Goal: Task Accomplishment & Management: Use online tool/utility

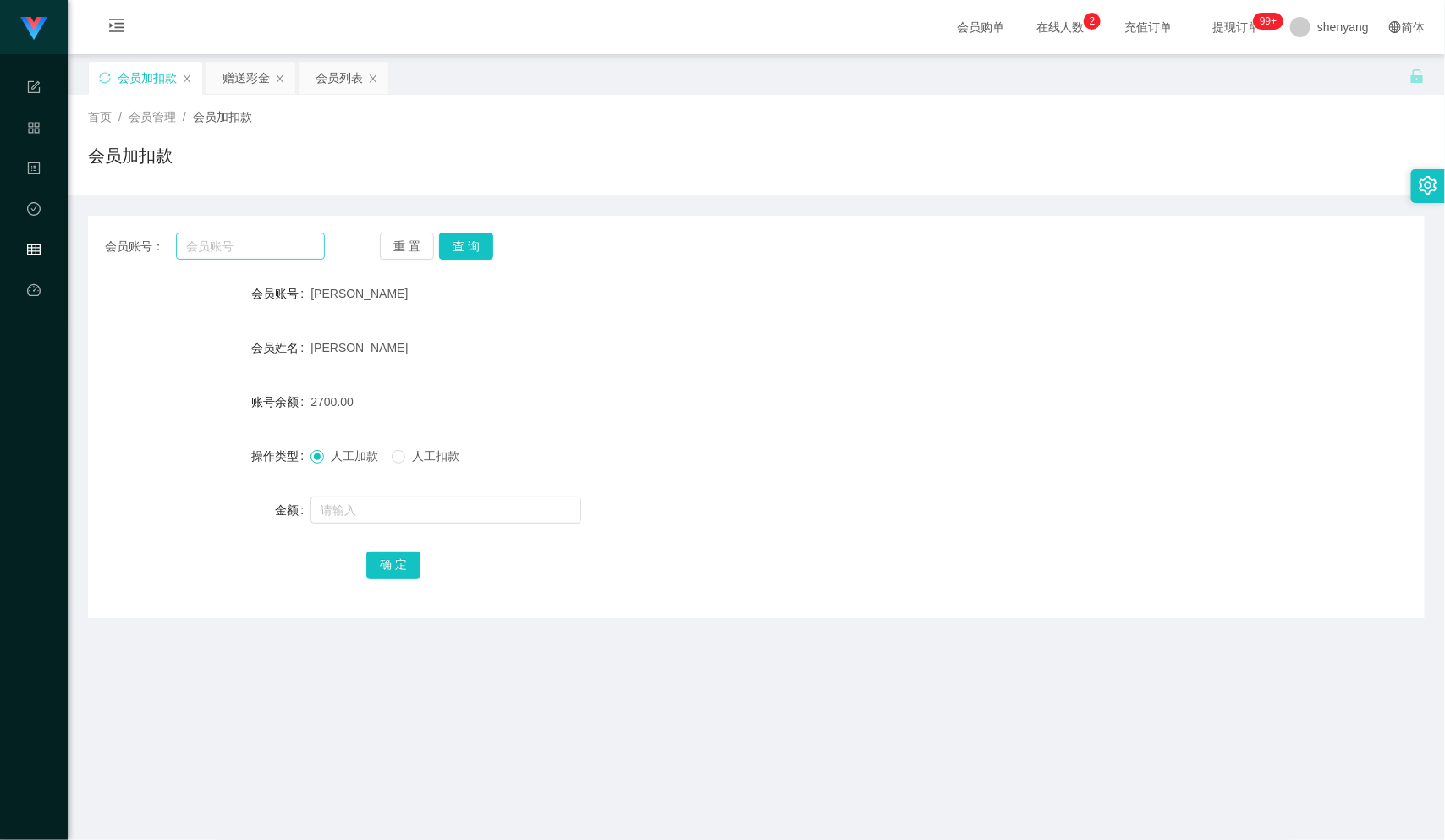
scroll to position [1, 0]
click at [208, 236] on input "text" at bounding box center [251, 245] width 149 height 27
paste input "qq123"
type input "qq123"
click at [468, 236] on button "查 询" at bounding box center [466, 245] width 55 height 27
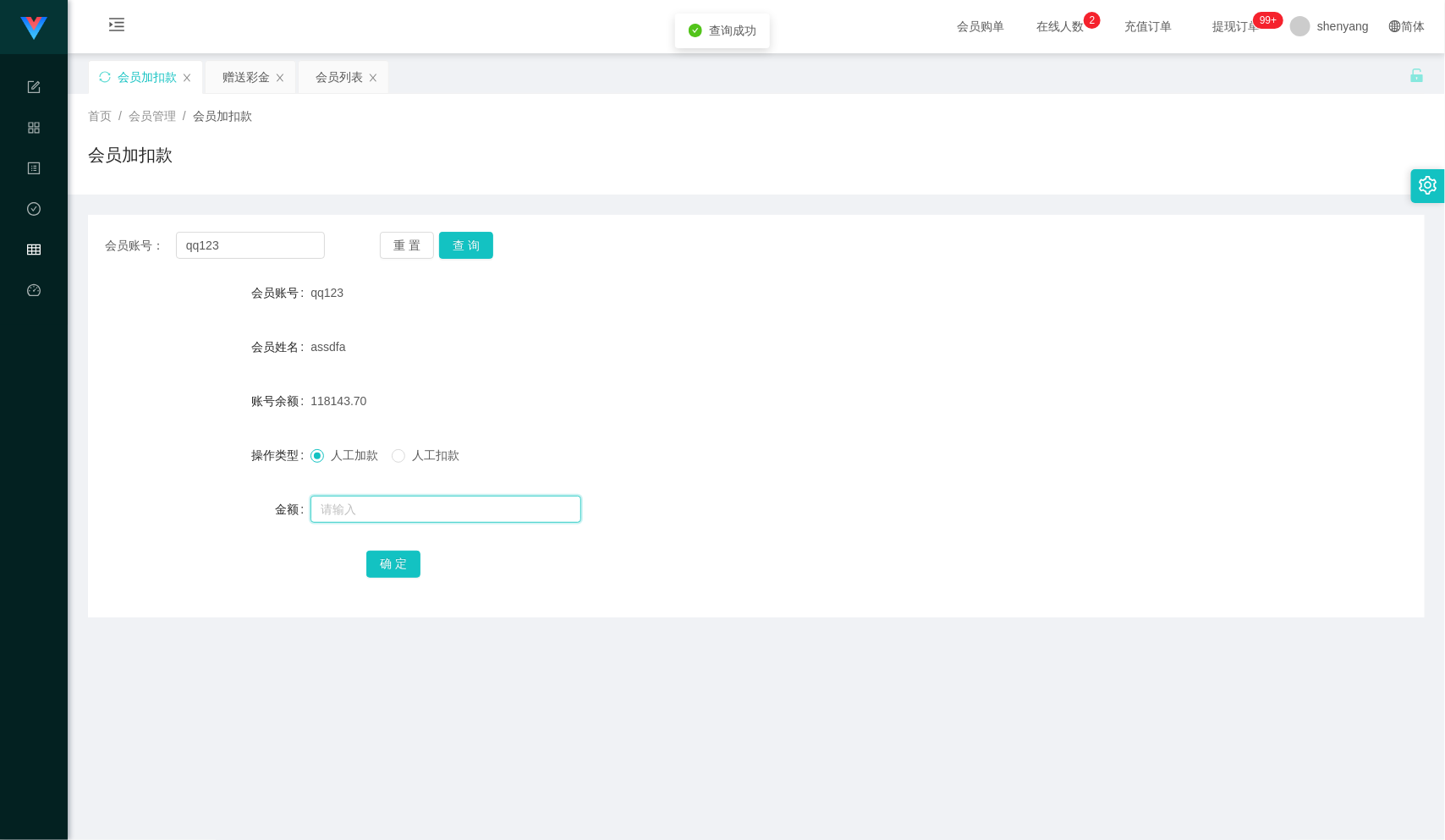
click at [390, 511] on input "text" at bounding box center [445, 508] width 271 height 27
type input "30"
click at [391, 565] on button "确 定" at bounding box center [393, 564] width 55 height 27
drag, startPoint x: 219, startPoint y: 247, endPoint x: 172, endPoint y: 259, distance: 48.5
click at [172, 259] on div "会员账号： qq123 重 置 查 询 会员账号 qq123 会员姓名 assdfa 账号余额 118173.70 操作类型 人工加款 人工扣款 金额 确 定" at bounding box center [756, 416] width 1337 height 402
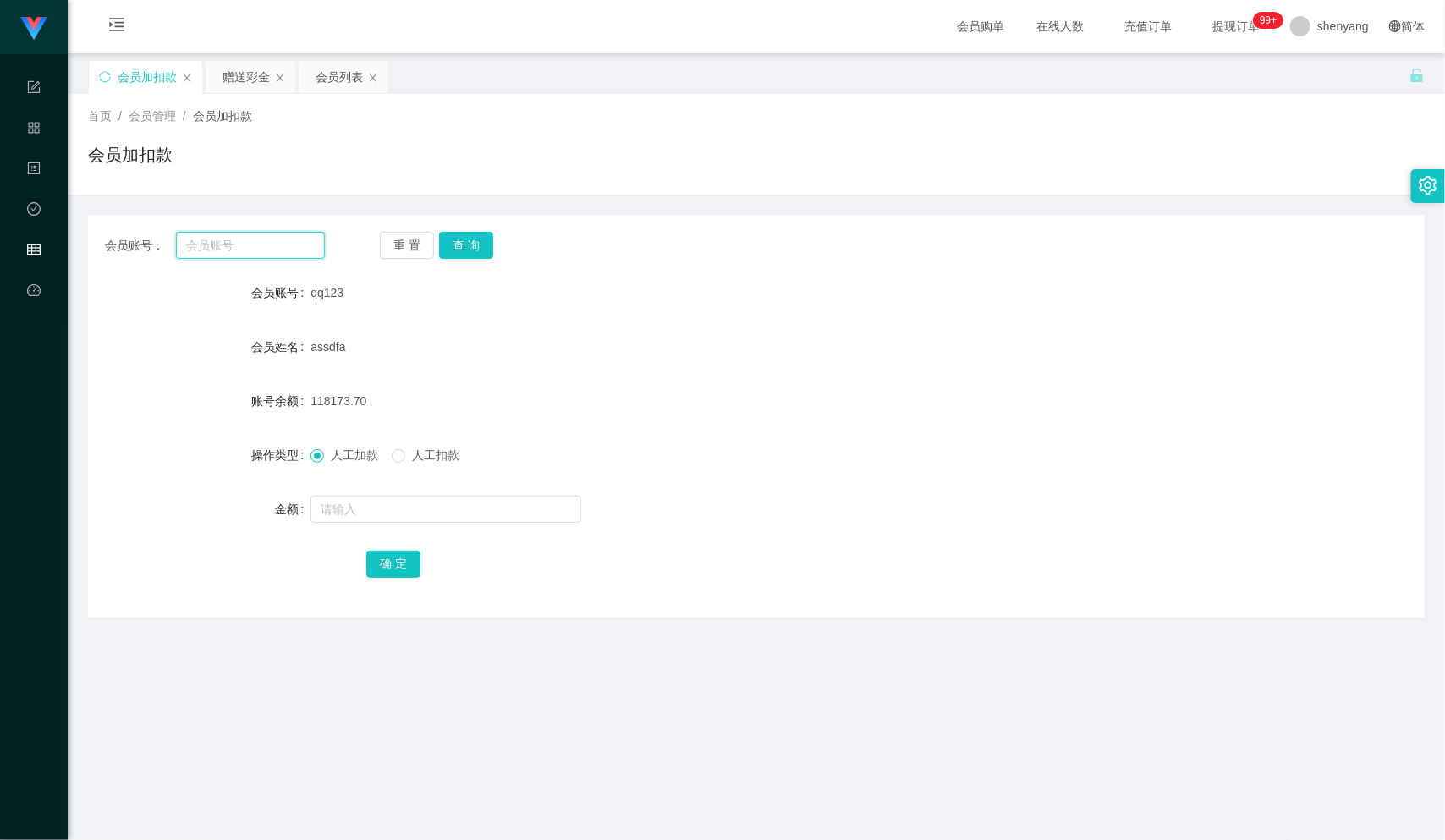
click at [236, 246] on input "text" at bounding box center [251, 245] width 149 height 27
paste input "qq123"
type input "qq123"
click at [481, 239] on button "查 询" at bounding box center [466, 245] width 55 height 27
click at [458, 513] on input "text" at bounding box center [445, 508] width 271 height 27
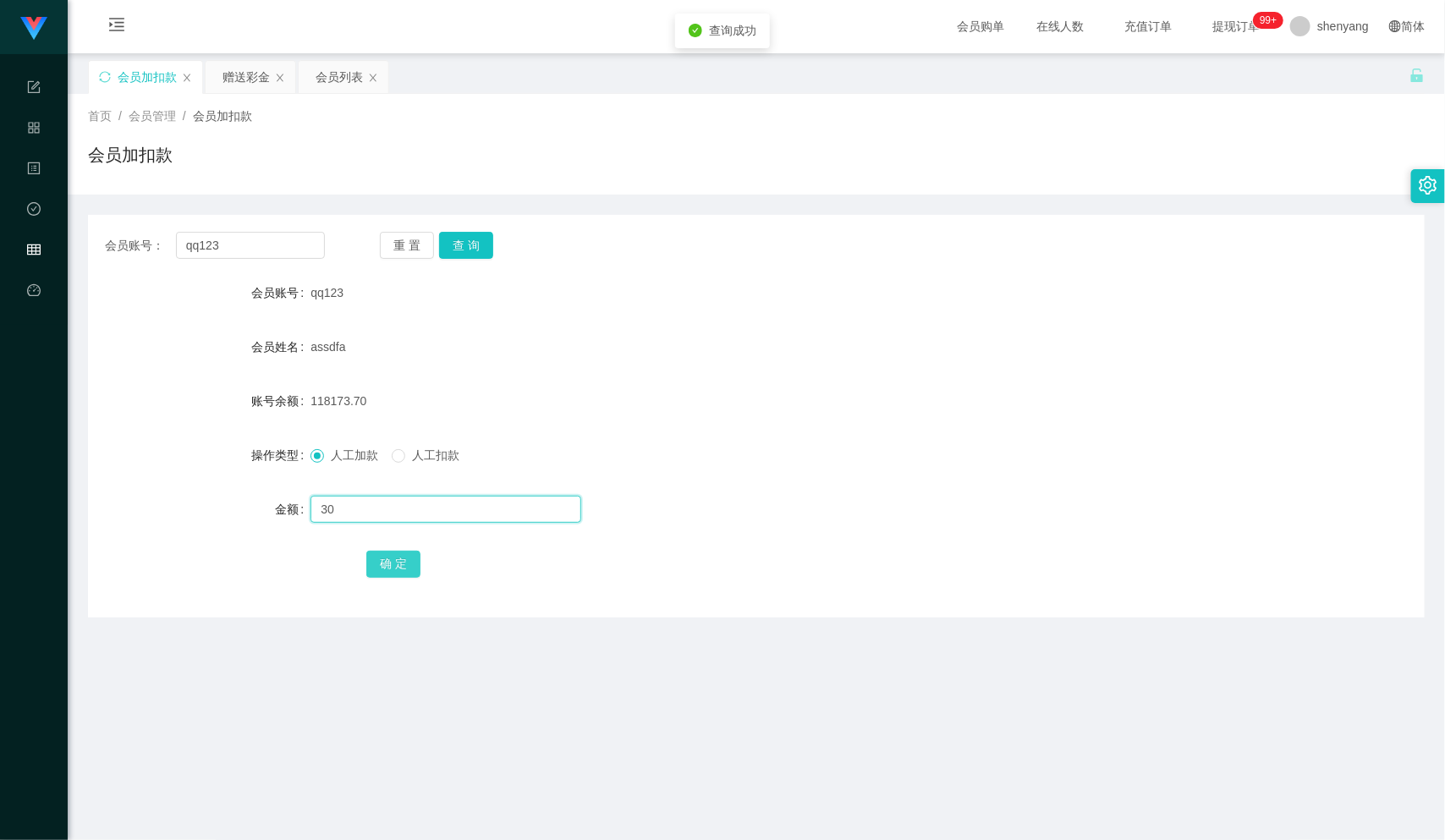
type input "30"
click at [401, 562] on button "确 定" at bounding box center [393, 564] width 55 height 27
drag, startPoint x: 227, startPoint y: 249, endPoint x: 117, endPoint y: 258, distance: 110.4
click at [117, 258] on div "会员账号： qq123" at bounding box center [215, 245] width 220 height 27
click at [211, 241] on input "text" at bounding box center [251, 245] width 149 height 27
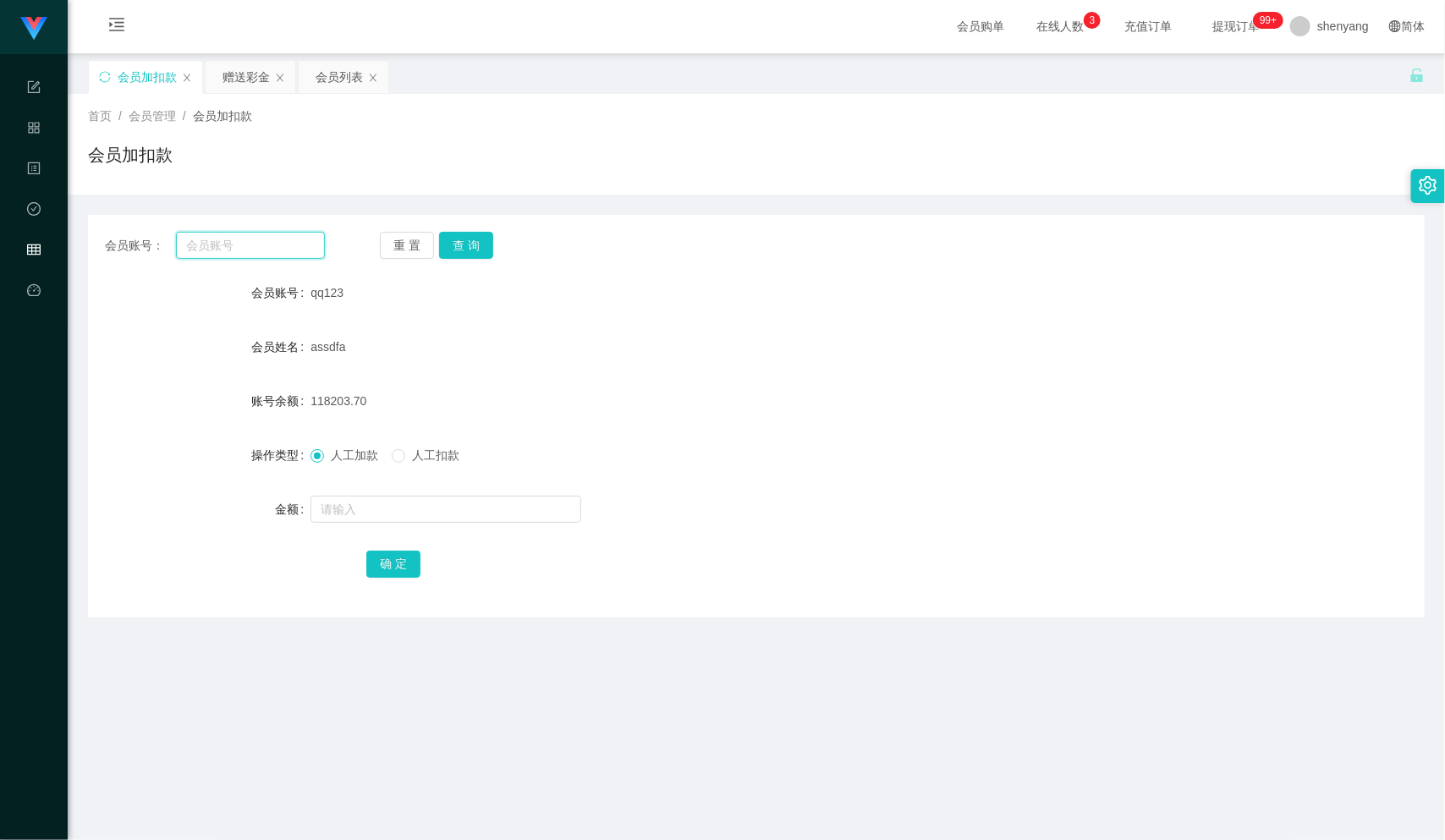
click at [219, 246] on input "text" at bounding box center [251, 245] width 149 height 27
paste input "YT6122742"
type input "YT6122742"
click at [468, 229] on div "会员账号： YT6122742 重 置 查 询 会员账号 qq123 会员姓名 assdfa 账号余额 118203.70 操作类型 人工加款 人工扣款 金额…" at bounding box center [756, 416] width 1337 height 402
click at [475, 244] on button "查 询" at bounding box center [466, 245] width 55 height 27
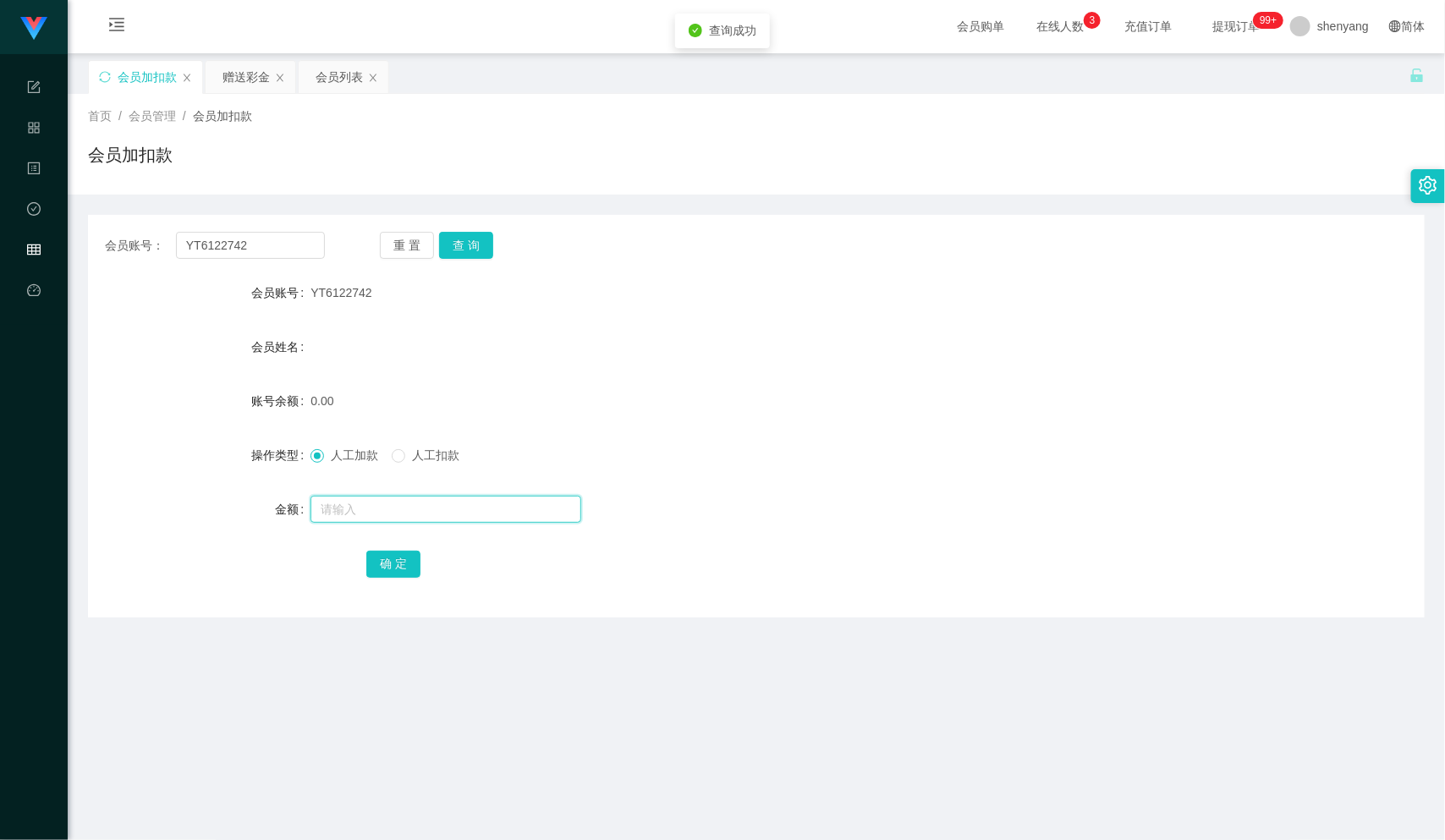
click at [455, 515] on input "text" at bounding box center [445, 508] width 271 height 27
type input "30"
click at [396, 554] on button "确 定" at bounding box center [393, 564] width 55 height 27
drag, startPoint x: 219, startPoint y: 250, endPoint x: 175, endPoint y: 252, distance: 44.0
click at [176, 252] on input "YT6122742" at bounding box center [251, 245] width 149 height 27
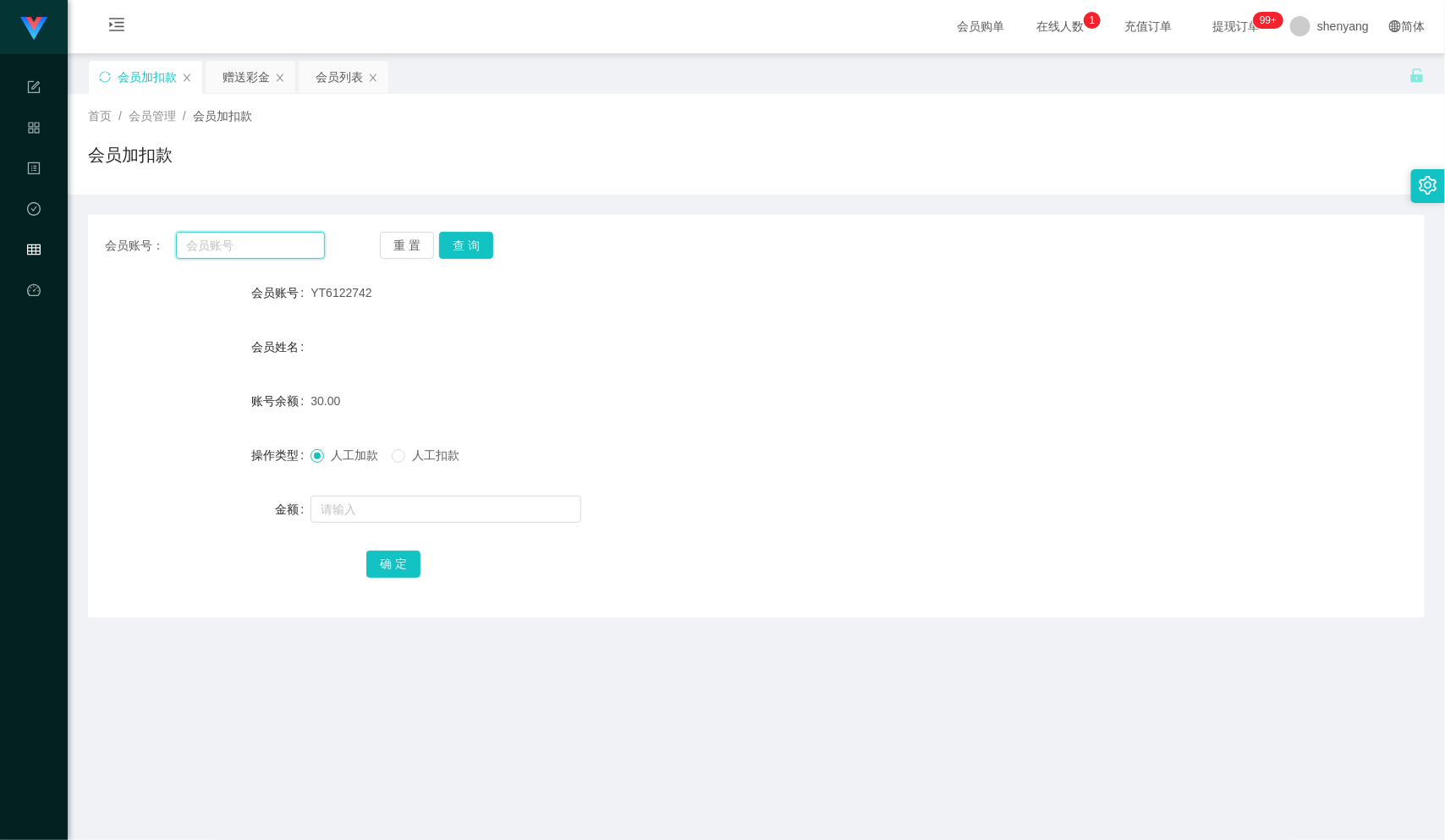
paste input "haloisme"
type input "haloisme"
click at [486, 241] on button "查 询" at bounding box center [466, 245] width 55 height 27
click at [458, 513] on input "text" at bounding box center [445, 508] width 271 height 27
type input "30"
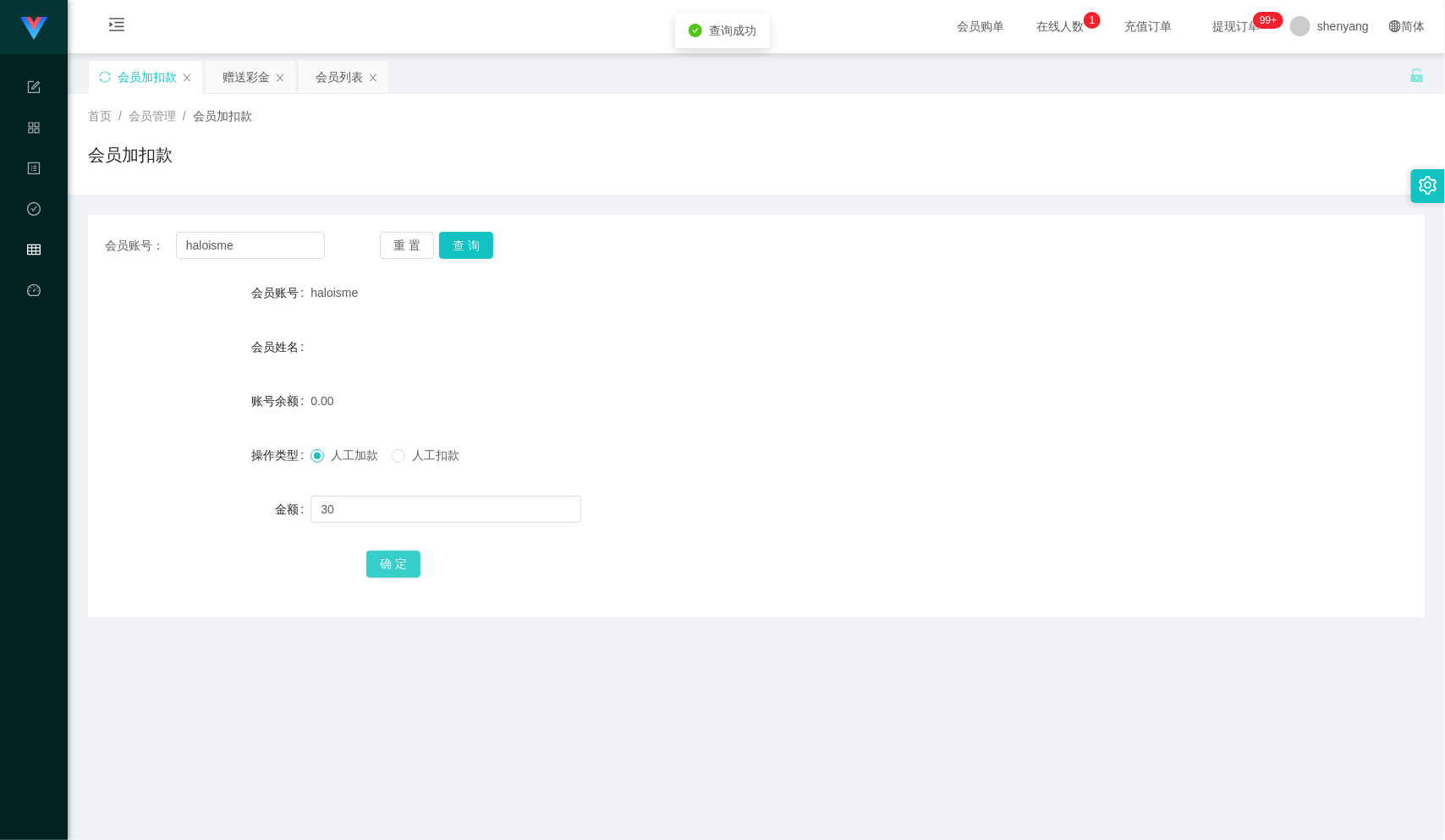
click at [384, 571] on button "确 定" at bounding box center [393, 564] width 55 height 27
drag, startPoint x: 236, startPoint y: 247, endPoint x: 158, endPoint y: 252, distance: 78.2
click at [158, 252] on div "会员账号： haloisme" at bounding box center [215, 245] width 220 height 27
paste input "tht0831"
type input "tht0831"
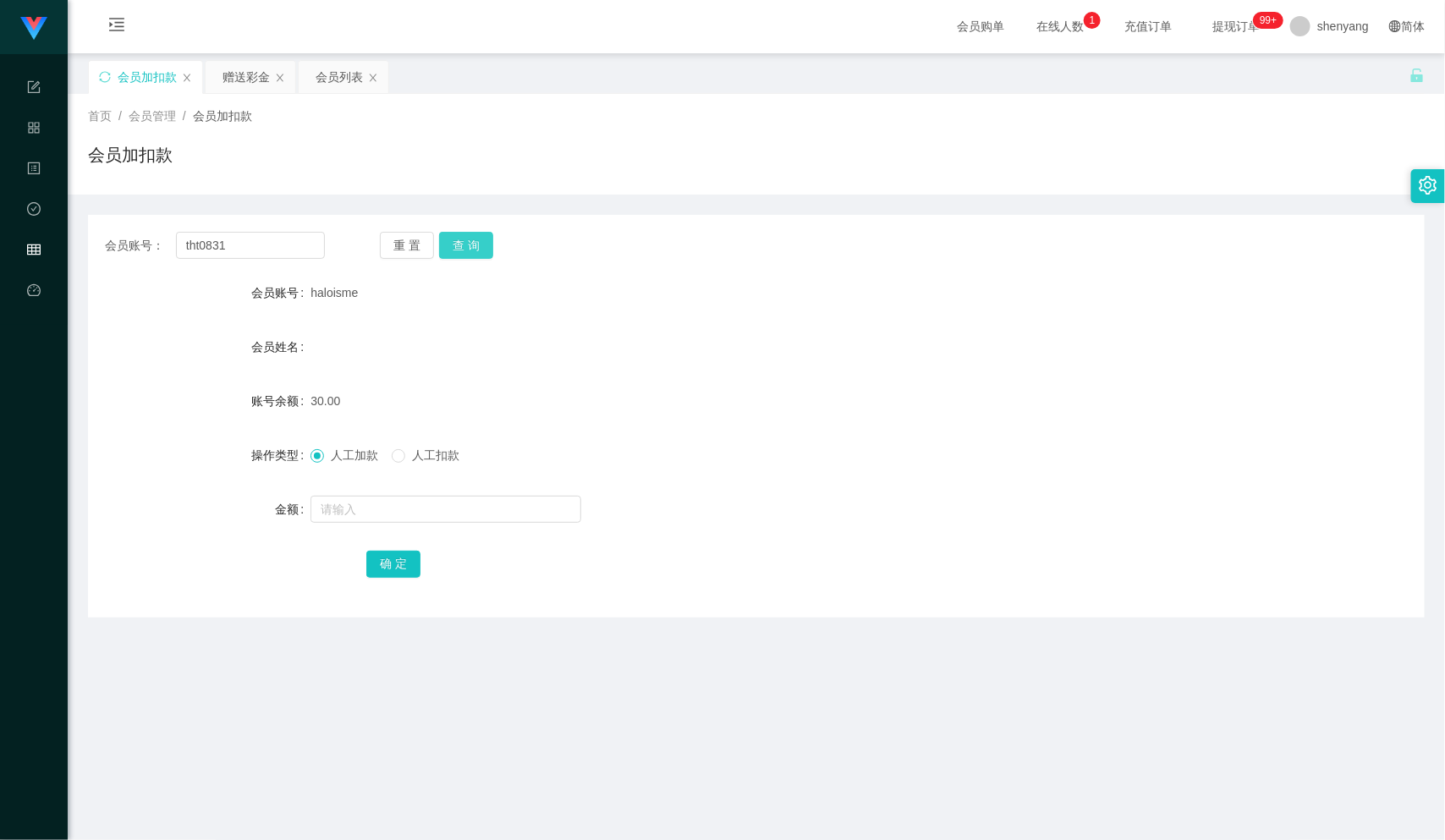
click at [478, 240] on button "查 询" at bounding box center [466, 245] width 55 height 27
click at [440, 507] on input "text" at bounding box center [445, 508] width 271 height 27
type input "30"
click at [389, 559] on button "确 定" at bounding box center [393, 564] width 55 height 27
drag, startPoint x: 231, startPoint y: 242, endPoint x: 161, endPoint y: 262, distance: 72.8
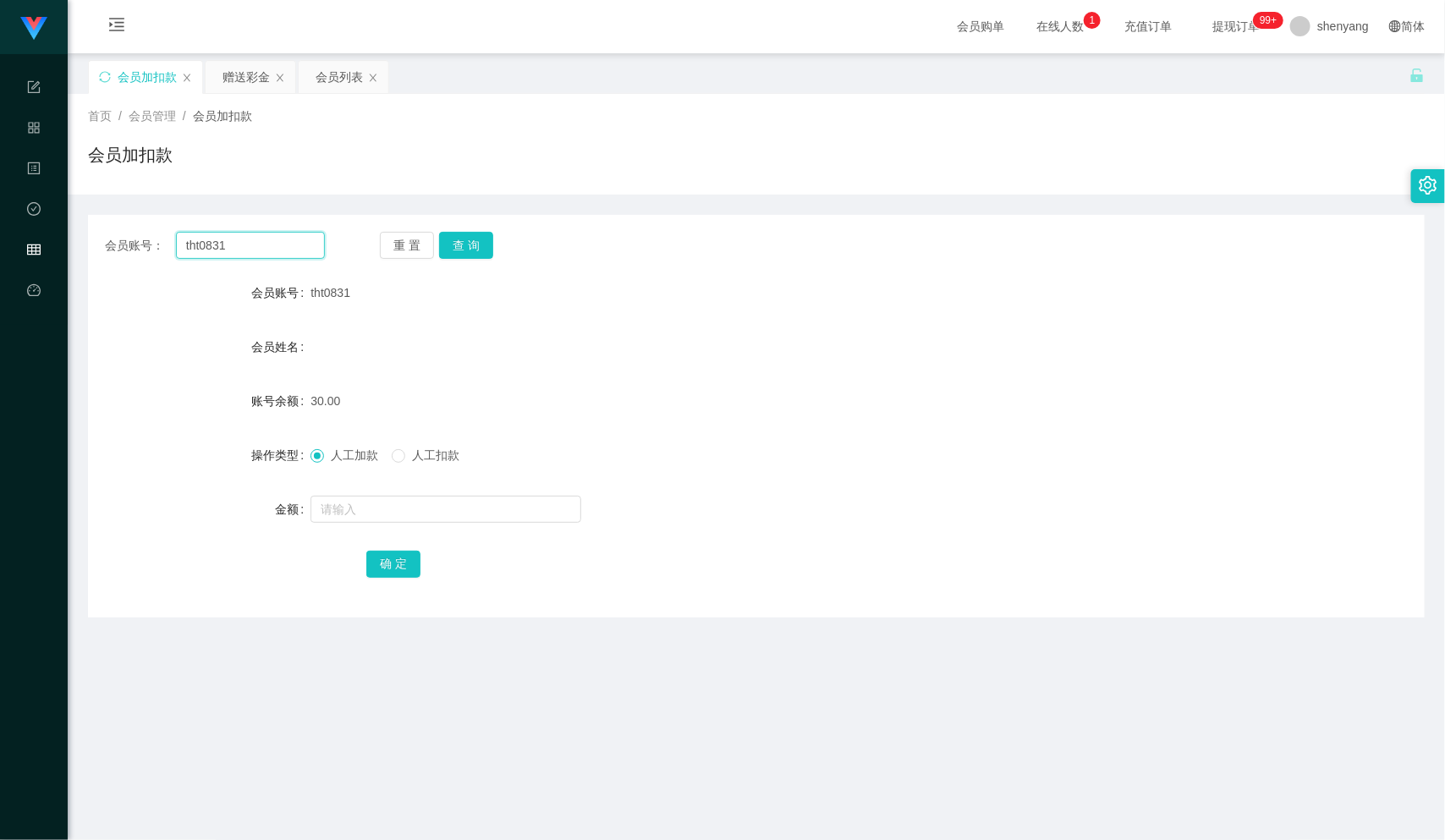
click at [161, 262] on div "会员账号： tht0831 重 置 查 询 会员账号 tht0831 会员姓名 账号余额 30.00 操作类型 人工加款 人工扣款 金额 确 定" at bounding box center [756, 416] width 1337 height 402
click at [231, 242] on input "text" at bounding box center [251, 245] width 149 height 27
paste input "qq123"
type input "qq123"
click at [478, 241] on button "查 询" at bounding box center [466, 245] width 55 height 27
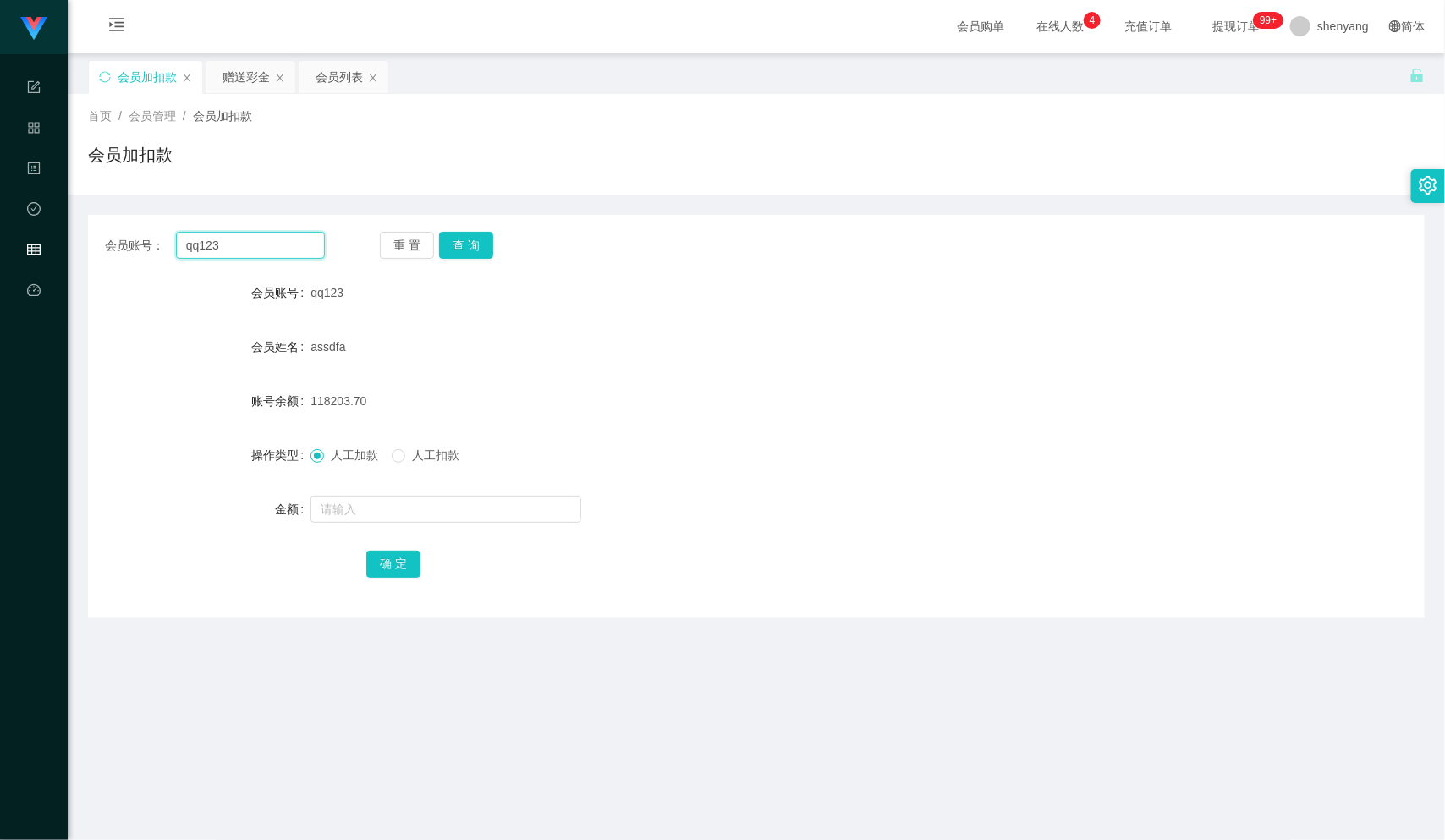
drag, startPoint x: 218, startPoint y: 249, endPoint x: 137, endPoint y: 263, distance: 82.2
click at [137, 263] on div "会员账号： qq123 重 置 查 询 会员账号 qq123 会员姓名 assdfa 账号余额 118203.70 操作类型 人工加款 人工扣款 金额 确 定" at bounding box center [756, 416] width 1337 height 402
click at [213, 252] on input "text" at bounding box center [251, 245] width 149 height 27
paste input "tht0831"
type input "tht0831"
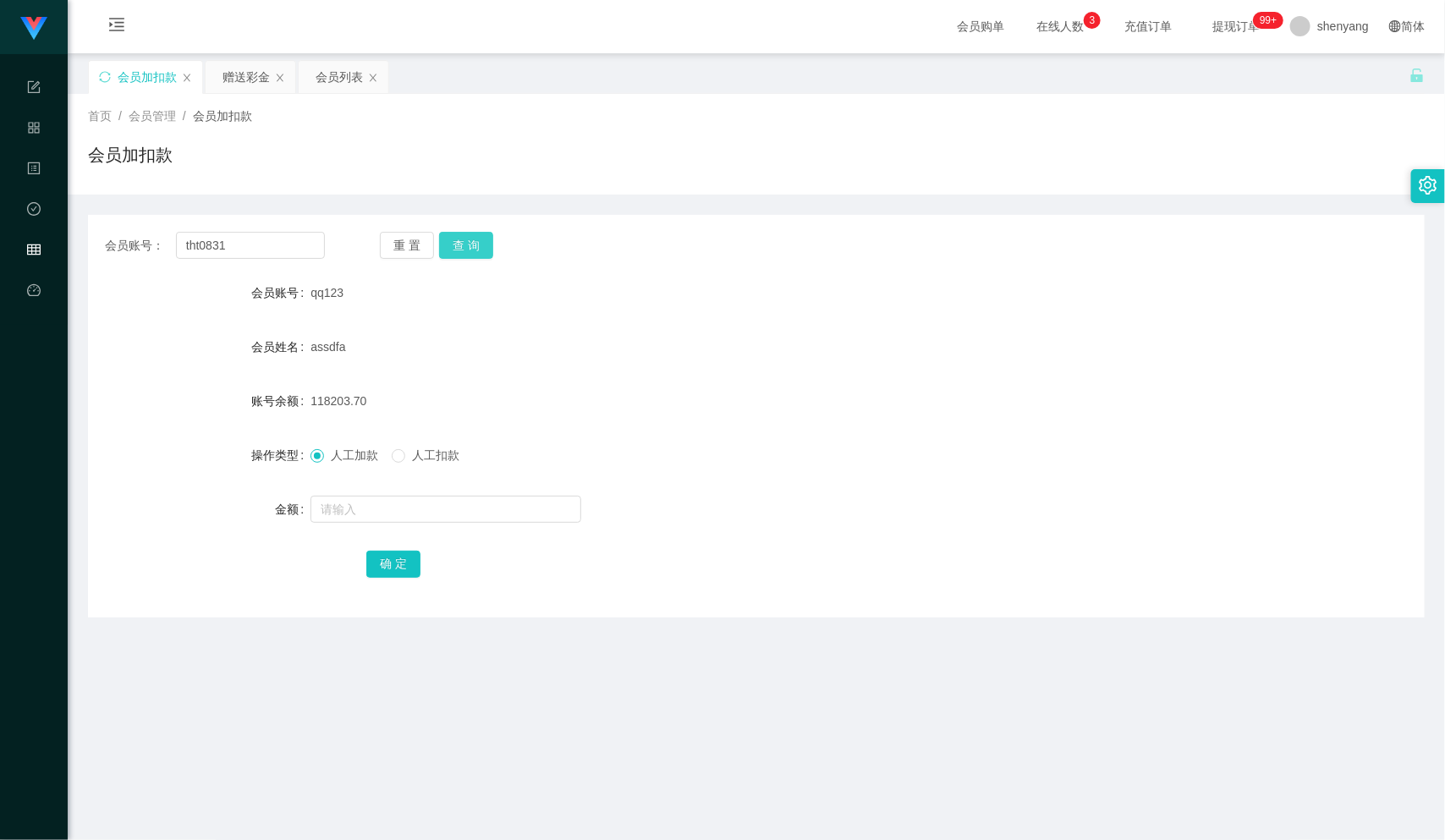
click at [460, 239] on button "查 询" at bounding box center [466, 245] width 55 height 27
click at [404, 508] on input "text" at bounding box center [445, 508] width 271 height 27
type input "30"
click at [390, 562] on button "确 定" at bounding box center [393, 564] width 55 height 27
click at [136, 262] on div "会员账号： tht0831 重 置 查 询 会员账号 tht0831 会员姓名 账号余额 60.00 操作类型 人工加款 人工扣款 金额 确 定" at bounding box center [756, 416] width 1337 height 402
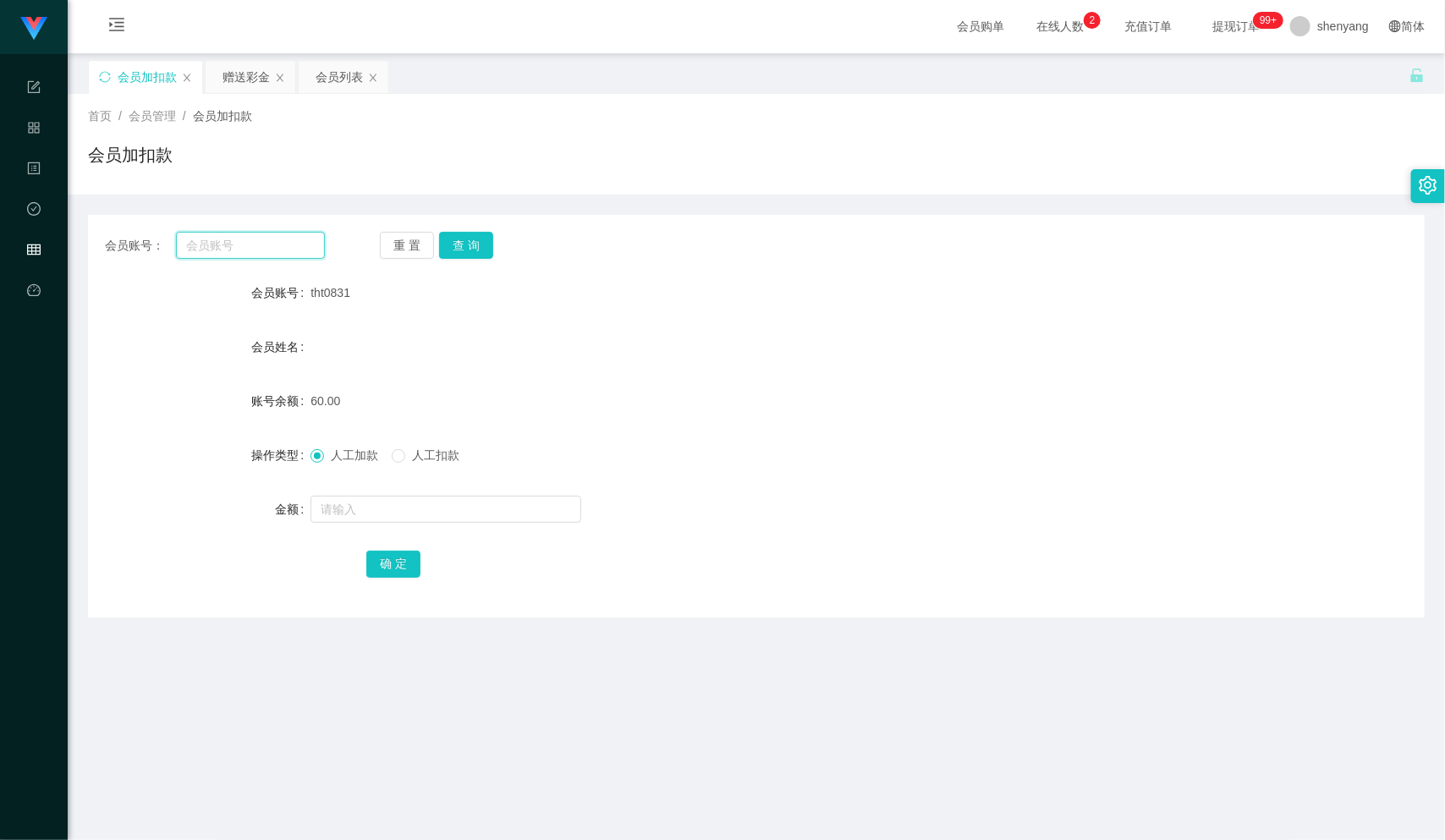
click at [219, 245] on input "text" at bounding box center [251, 245] width 149 height 27
paste input "Qs3112"
type input "Qs3112"
click at [467, 246] on button "查 询" at bounding box center [466, 245] width 55 height 27
click at [425, 511] on input "text" at bounding box center [445, 508] width 271 height 27
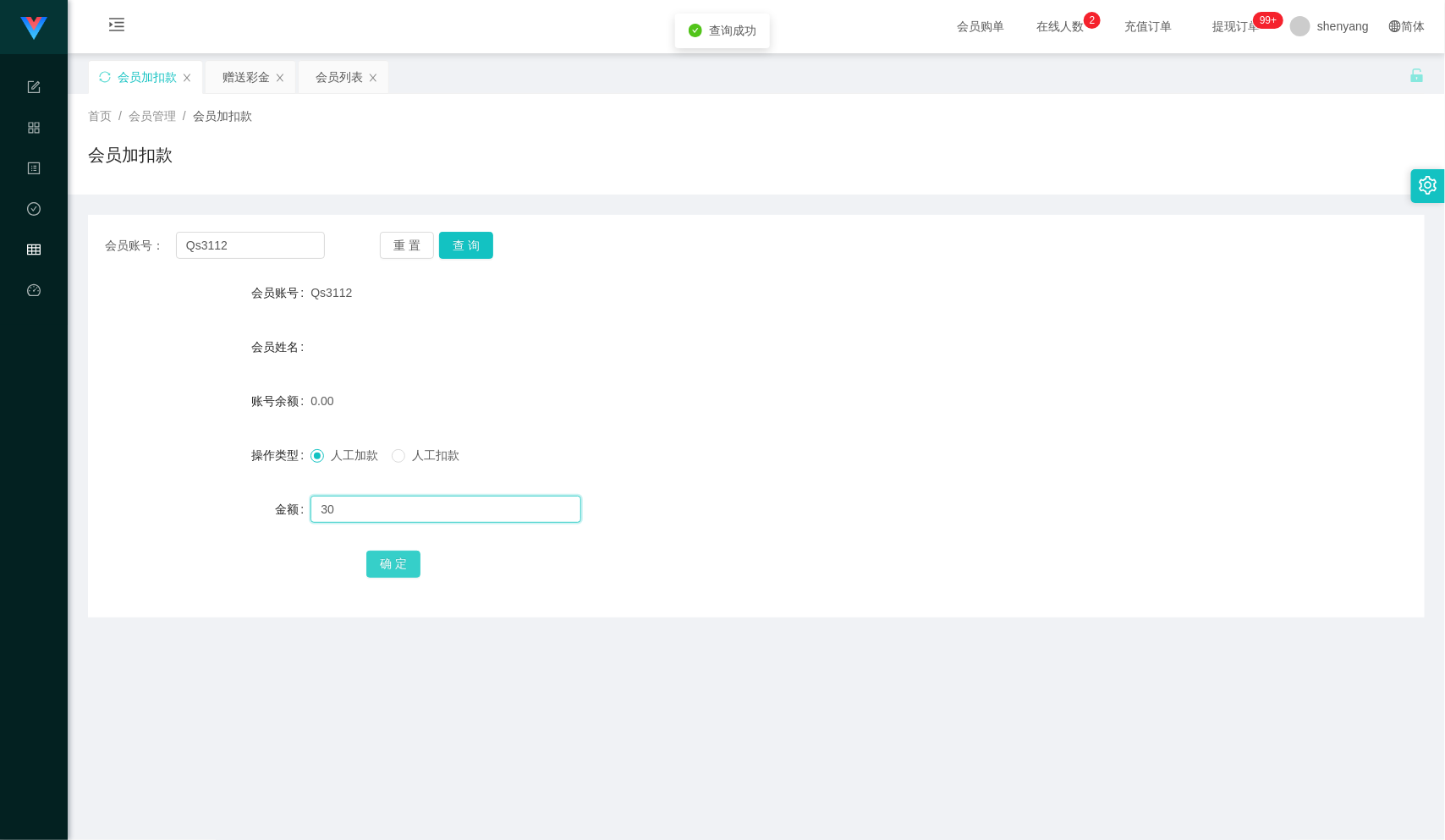
type input "30"
click at [386, 569] on button "确 定" at bounding box center [393, 564] width 55 height 27
drag, startPoint x: 235, startPoint y: 241, endPoint x: 170, endPoint y: 250, distance: 65.6
click at [170, 250] on div "会员账号： Qs3112" at bounding box center [215, 245] width 220 height 27
click at [223, 239] on input "text" at bounding box center [251, 245] width 149 height 27
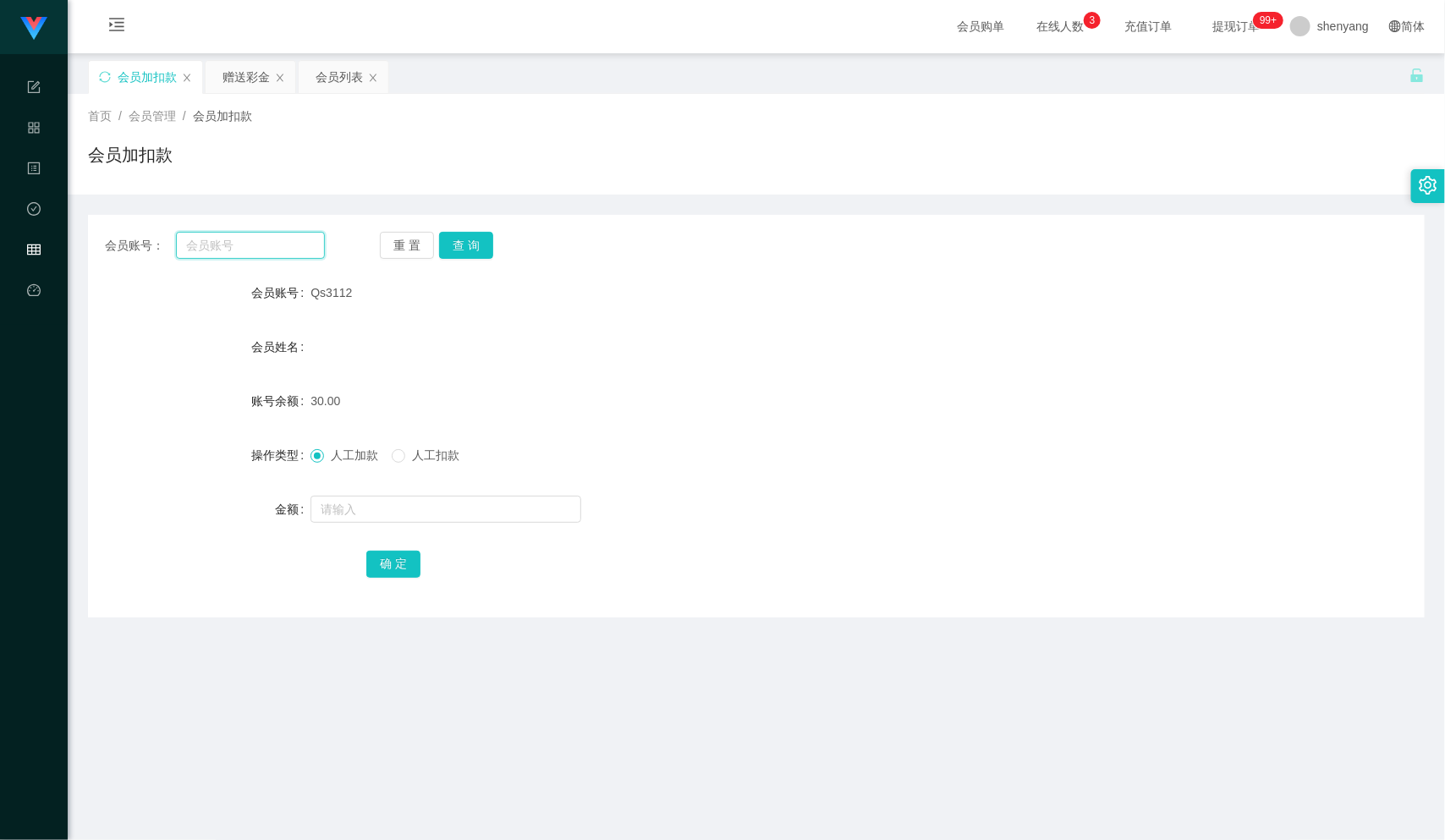
paste input "0183888457"
type input "0183888457"
click at [478, 245] on button "查 询" at bounding box center [466, 245] width 55 height 27
click at [447, 520] on input "text" at bounding box center [445, 508] width 271 height 27
type input "30"
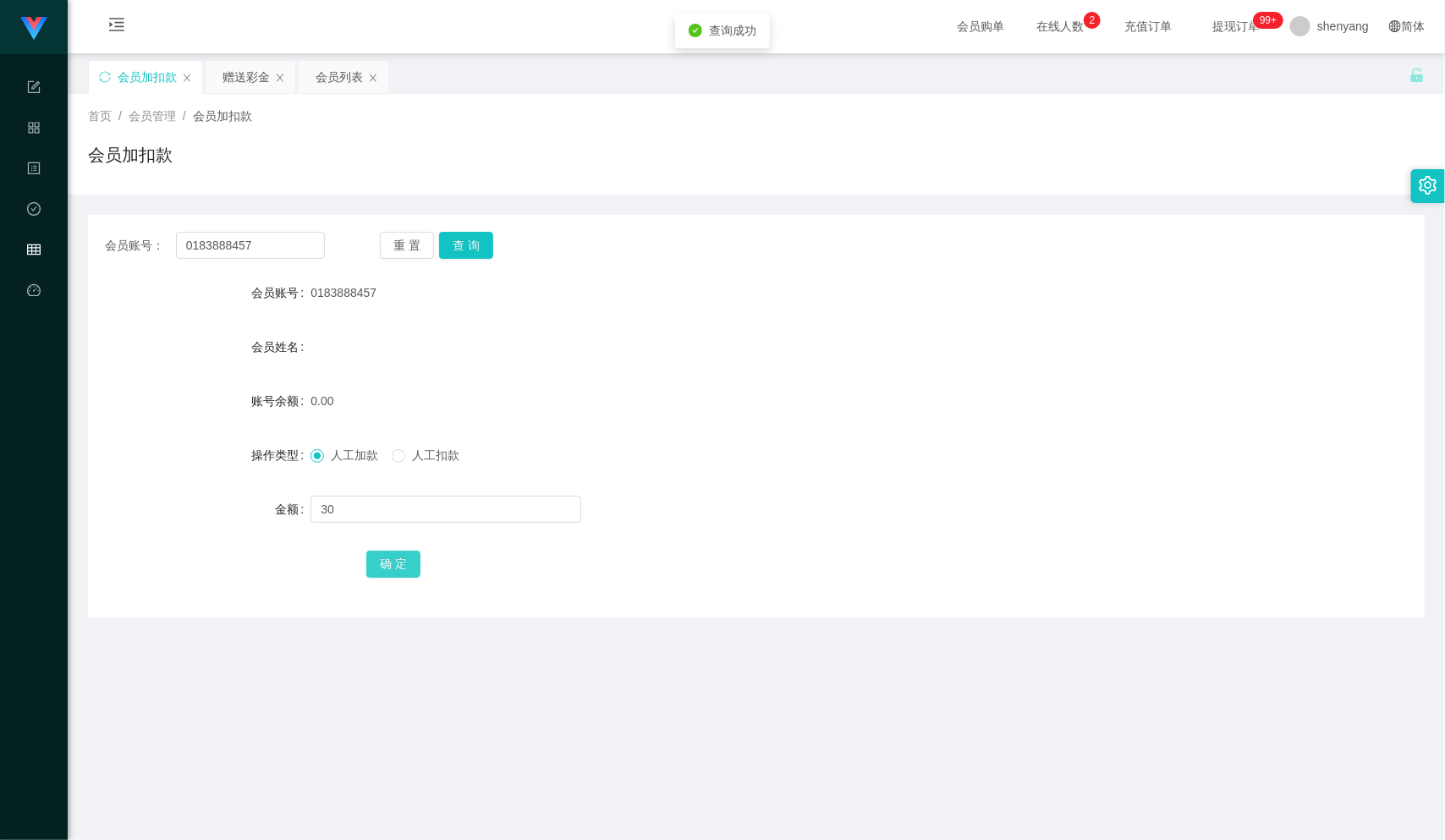
click at [391, 570] on button "确 定" at bounding box center [393, 564] width 55 height 27
drag, startPoint x: 267, startPoint y: 246, endPoint x: 132, endPoint y: 269, distance: 136.9
click at [132, 269] on div "会员账号： 0183888457 重 置 查 询 会员账号 0183888457 会员姓名 账号余额 30.00 操作类型 人工加款 人工扣款 金额 确 定" at bounding box center [756, 416] width 1337 height 402
paste input "0184749516"
type input "0184749516"
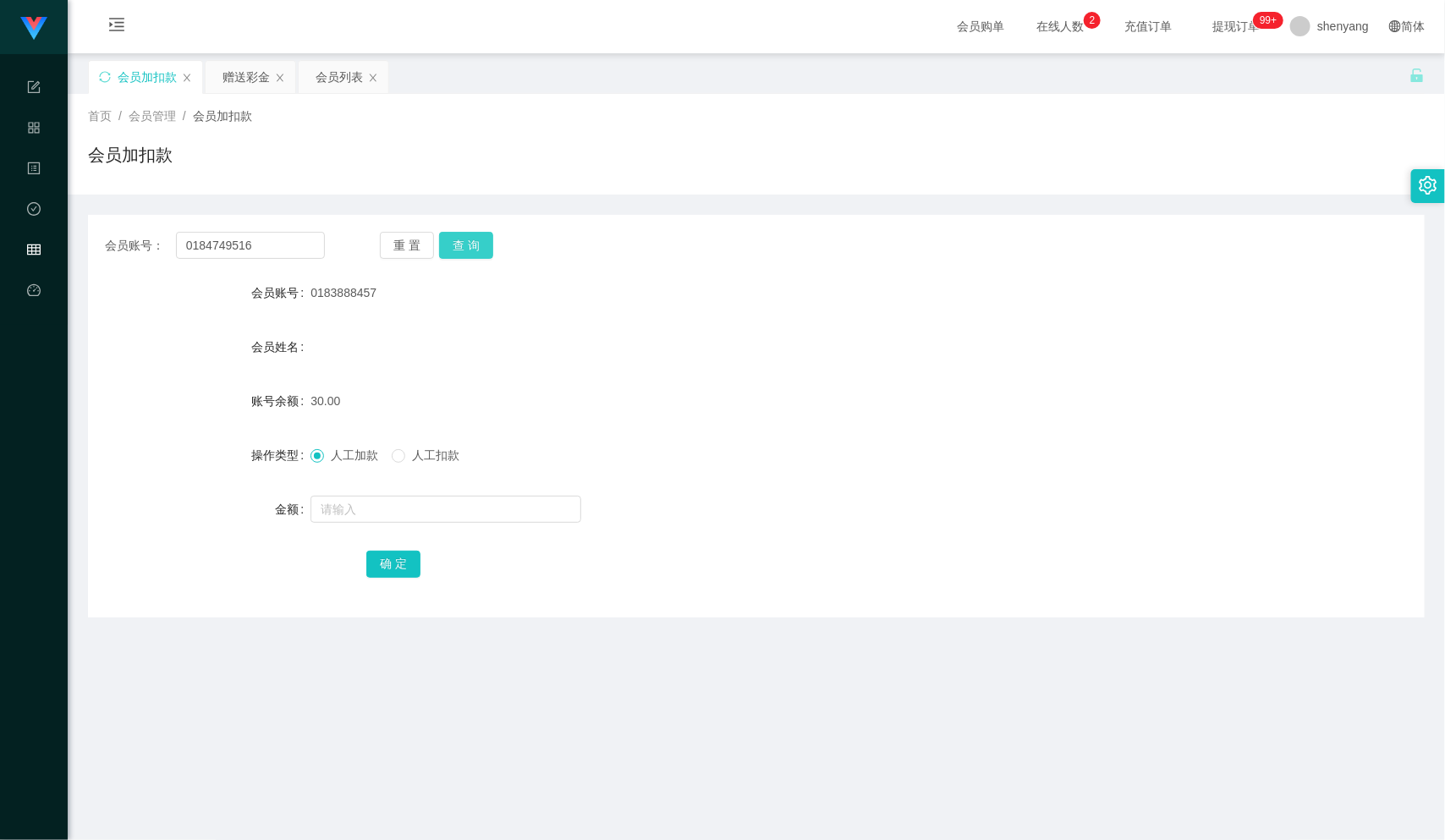
click at [463, 241] on button "查 询" at bounding box center [466, 245] width 55 height 27
click at [371, 508] on input "text" at bounding box center [445, 508] width 271 height 27
type input "30"
click at [389, 566] on button "确 定" at bounding box center [393, 564] width 55 height 27
drag, startPoint x: 249, startPoint y: 244, endPoint x: 166, endPoint y: 263, distance: 85.1
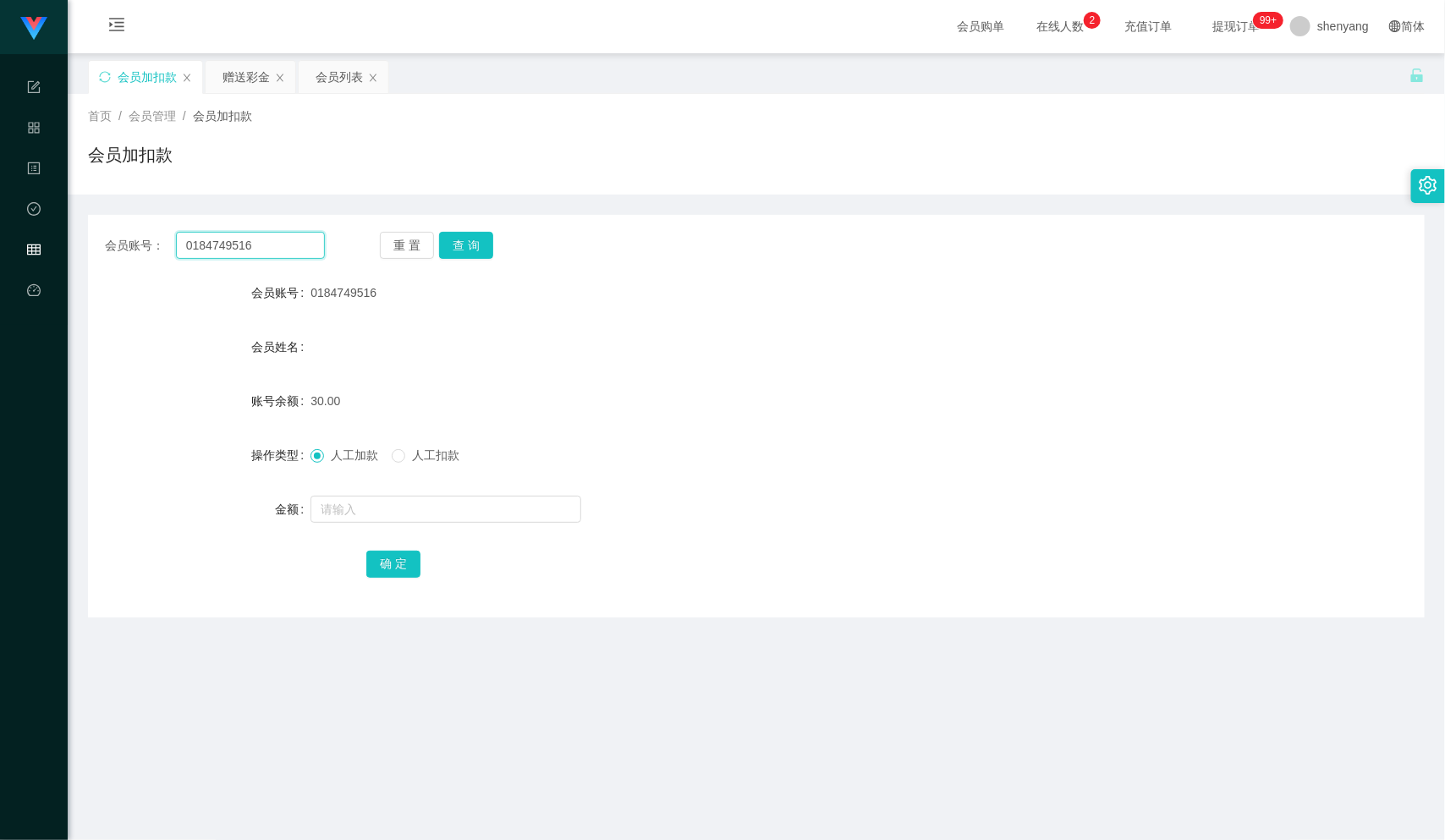
click at [167, 263] on div "会员账号： 0184749516 重 置 查 询 会员账号 0184749516 会员姓名 账号余额 30.00 操作类型 人工加款 人工扣款 金额 确 定" at bounding box center [756, 416] width 1337 height 402
click at [223, 250] on input "text" at bounding box center [251, 245] width 149 height 27
paste input "PUNSEWI5373"
type input "PUNSEWI5373"
click at [465, 236] on button "查 询" at bounding box center [466, 245] width 55 height 27
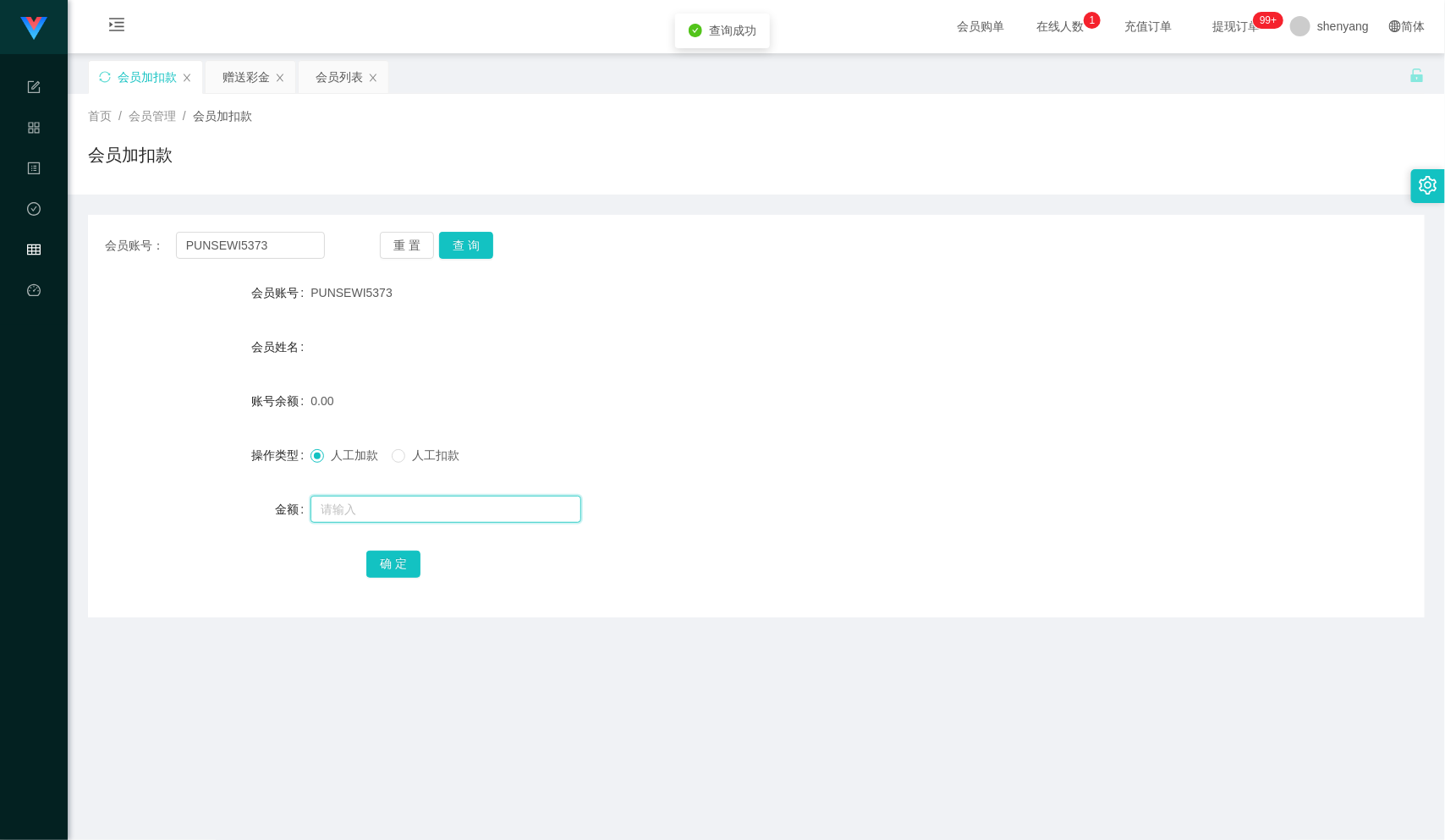
click at [366, 502] on input "text" at bounding box center [445, 508] width 271 height 27
type input "30"
click at [401, 566] on button "确 定" at bounding box center [393, 564] width 55 height 27
drag, startPoint x: 259, startPoint y: 242, endPoint x: 125, endPoint y: 267, distance: 136.3
click at [125, 267] on div "会员账号： PUNSEWI5373 重 置 查 询 会员账号 PUNSEWI5373 会员姓名 账号余额 30.00 操作类型 人工加款 人工扣款 金额 确 定" at bounding box center [756, 416] width 1337 height 402
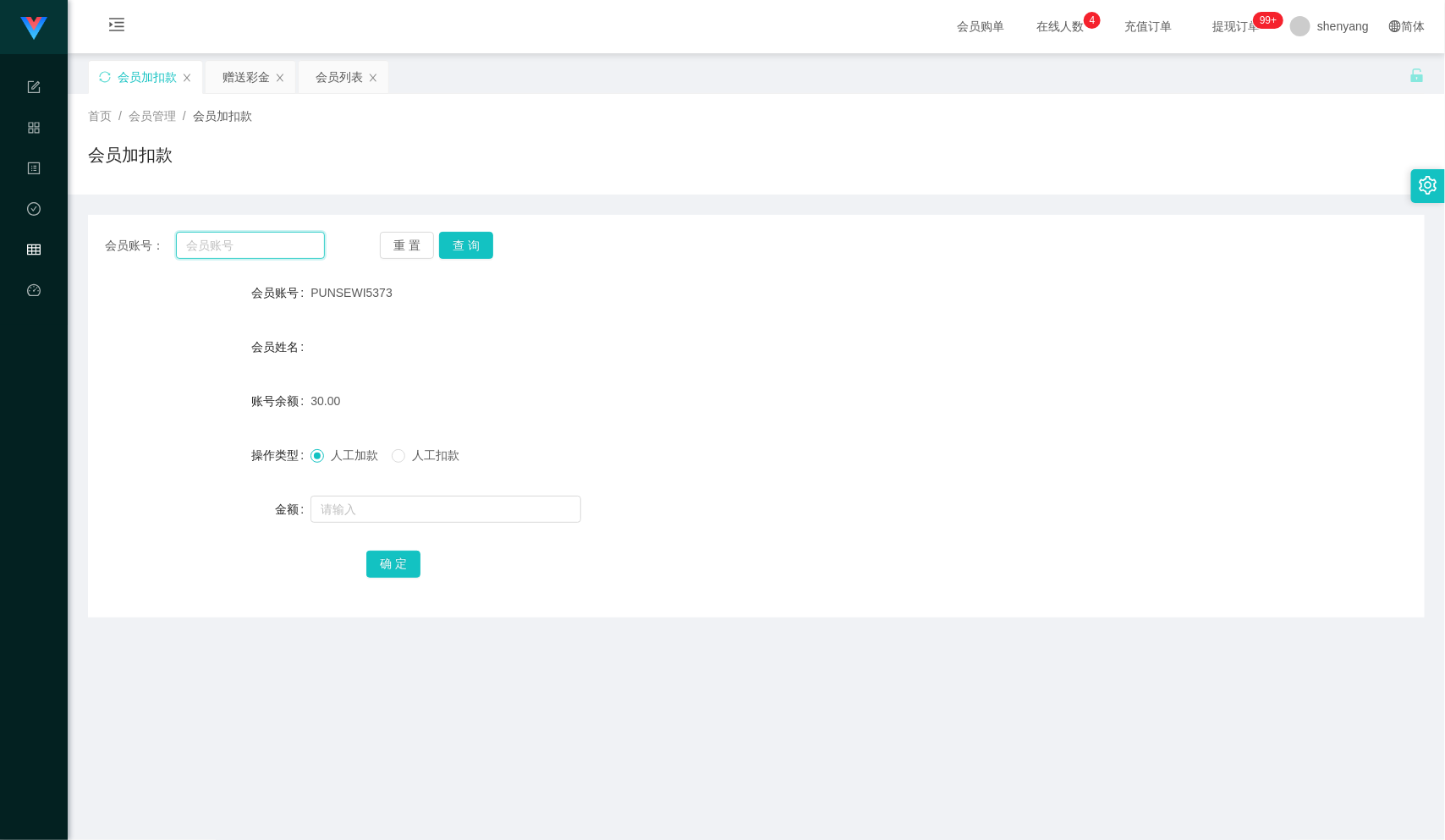
click at [218, 235] on input "text" at bounding box center [251, 245] width 149 height 27
paste input "9782"
type input "9782"
click at [463, 242] on button "查 询" at bounding box center [466, 245] width 55 height 27
click at [385, 512] on input "text" at bounding box center [445, 508] width 271 height 27
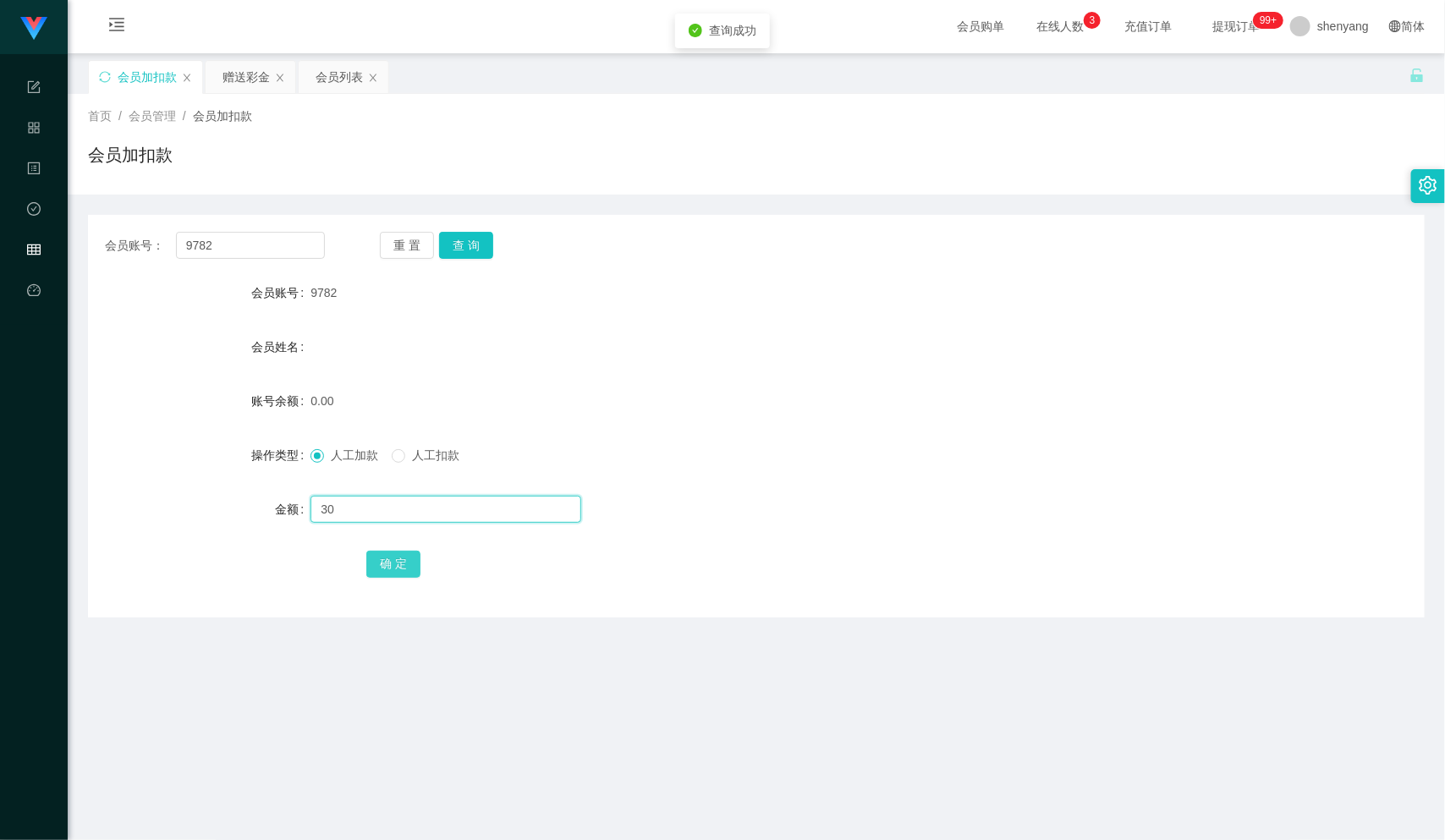
type input "30"
click at [390, 564] on button "确 定" at bounding box center [393, 564] width 55 height 27
click at [142, 262] on div "会员账号： 9782 重 置 查 询 会员账号 9782 会员姓名 账号余额 30.00 操作类型 人工加款 人工扣款 金额 确 定" at bounding box center [756, 416] width 1337 height 402
click at [250, 240] on input "text" at bounding box center [251, 245] width 149 height 27
paste input "WW123"
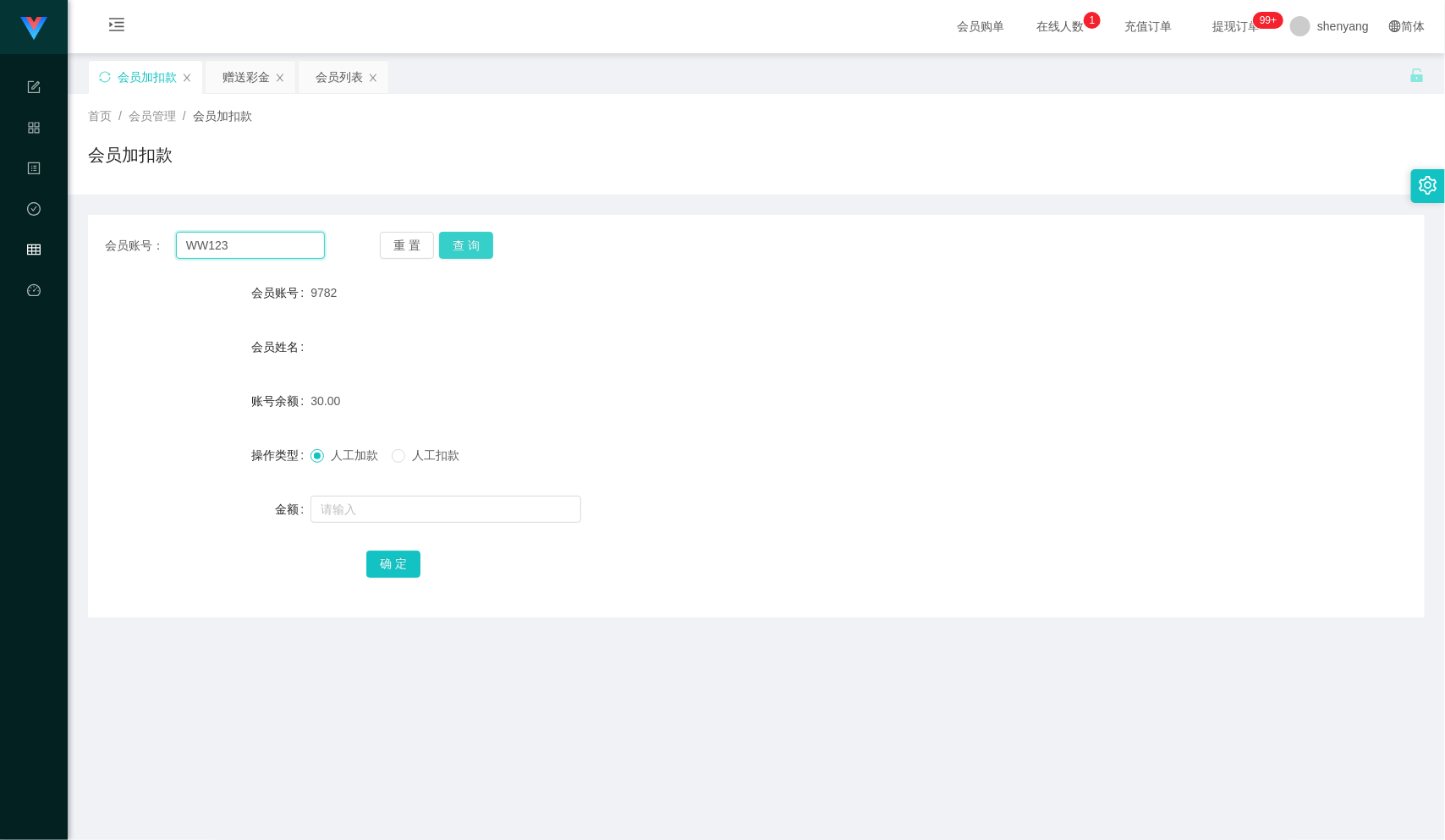
type input "WW123"
click at [473, 245] on button "查 询" at bounding box center [466, 245] width 55 height 27
click at [427, 507] on input "text" at bounding box center [445, 508] width 271 height 27
type input "30"
click at [381, 554] on button "确 定" at bounding box center [393, 564] width 55 height 27
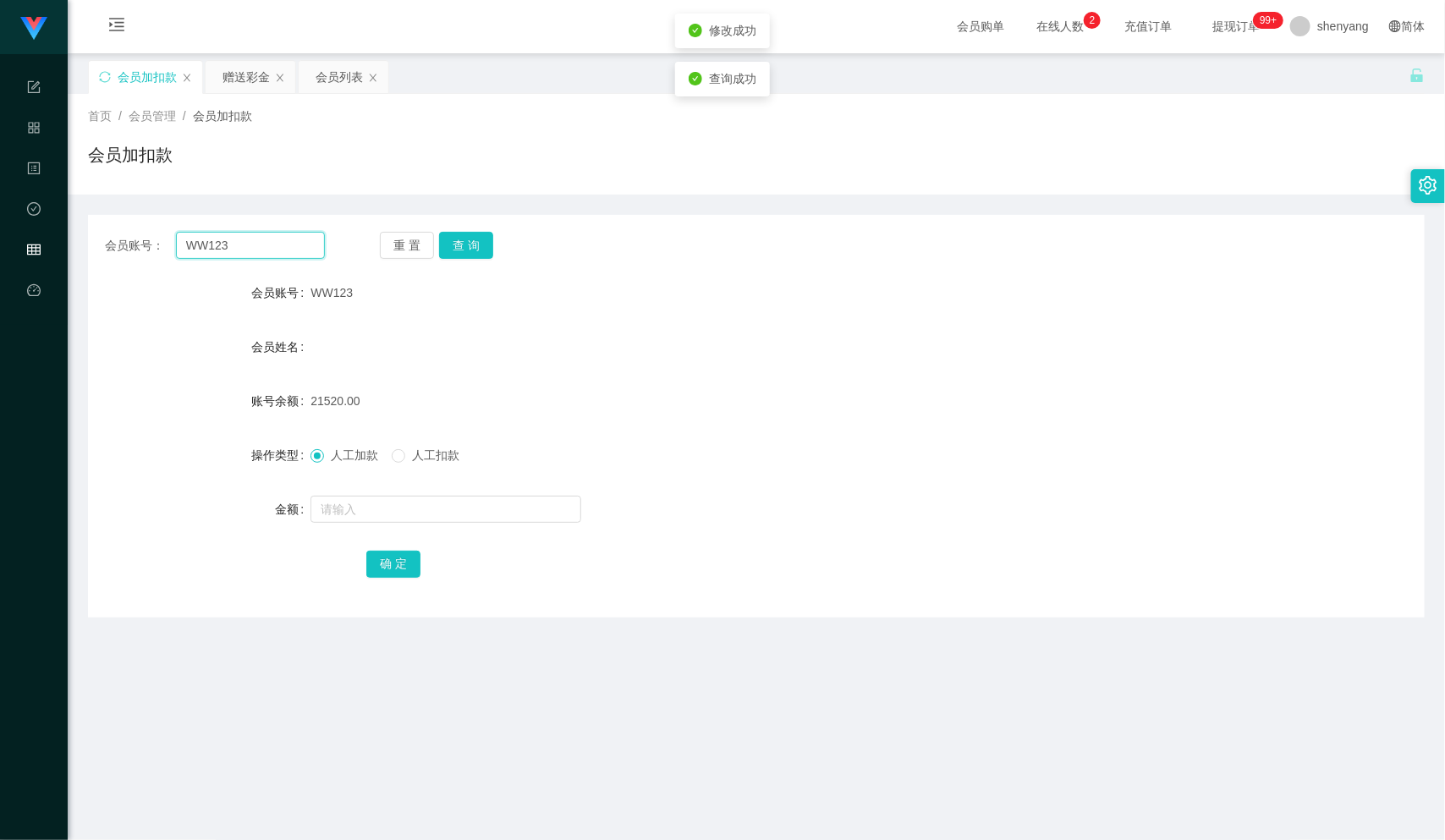
drag, startPoint x: 204, startPoint y: 249, endPoint x: 100, endPoint y: 262, distance: 104.8
click at [78, 264] on main "关闭左侧 关闭右侧 关闭其它 刷新页面 会员加扣款 赠送彩金 会员列表 首页 / 会员管理 / 会员加扣款 / 会员加扣款 会员账号： WW123 重 置 查…" at bounding box center [756, 535] width 1378 height 963
type input "3"
click at [195, 241] on input "3" at bounding box center [251, 245] width 149 height 27
paste input "HING1008"
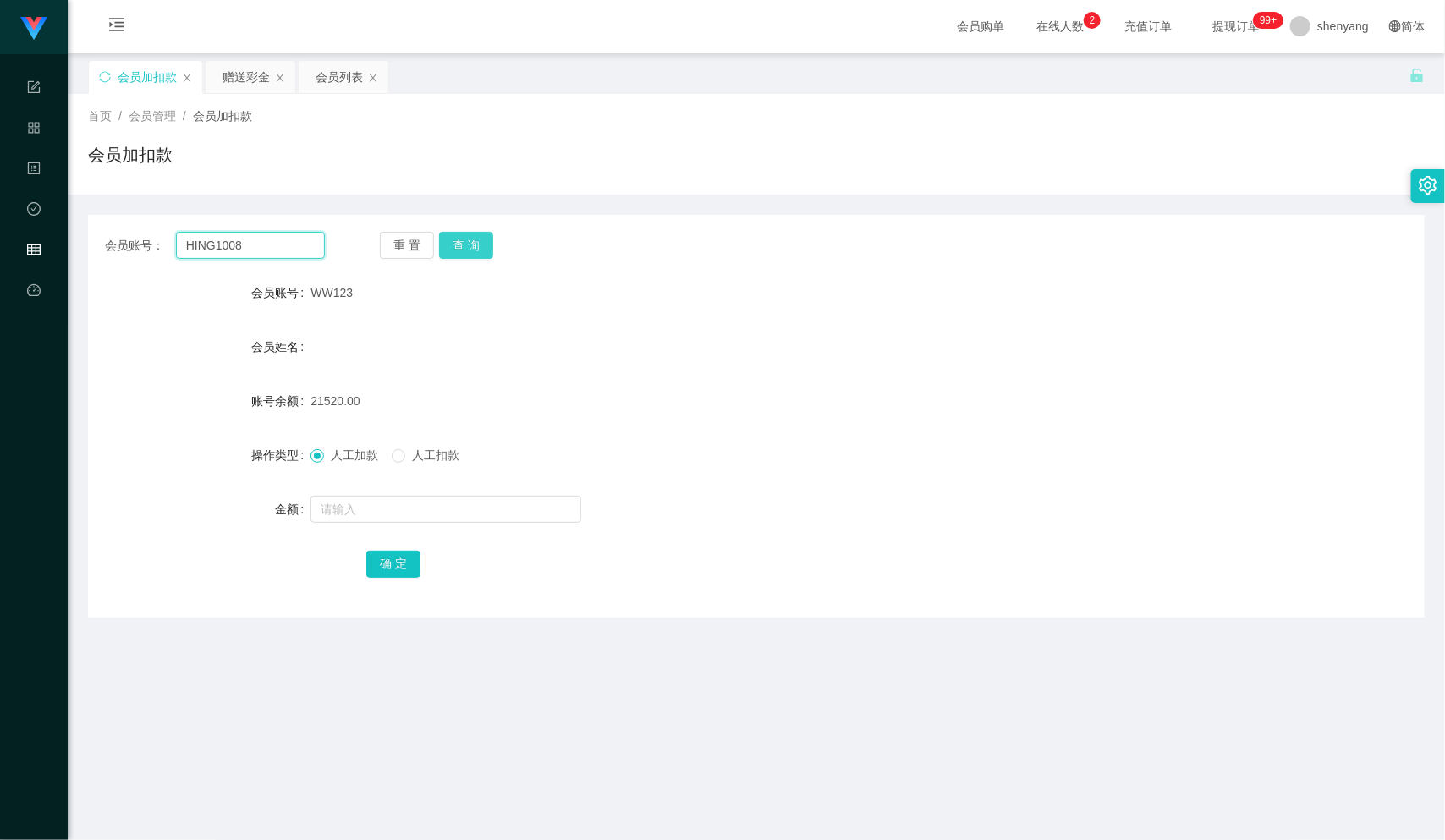
type input "HING1008"
click at [471, 239] on button "查 询" at bounding box center [466, 245] width 55 height 27
click at [385, 513] on input "text" at bounding box center [445, 508] width 271 height 27
type input "30"
click at [389, 561] on button "确 定" at bounding box center [393, 564] width 55 height 27
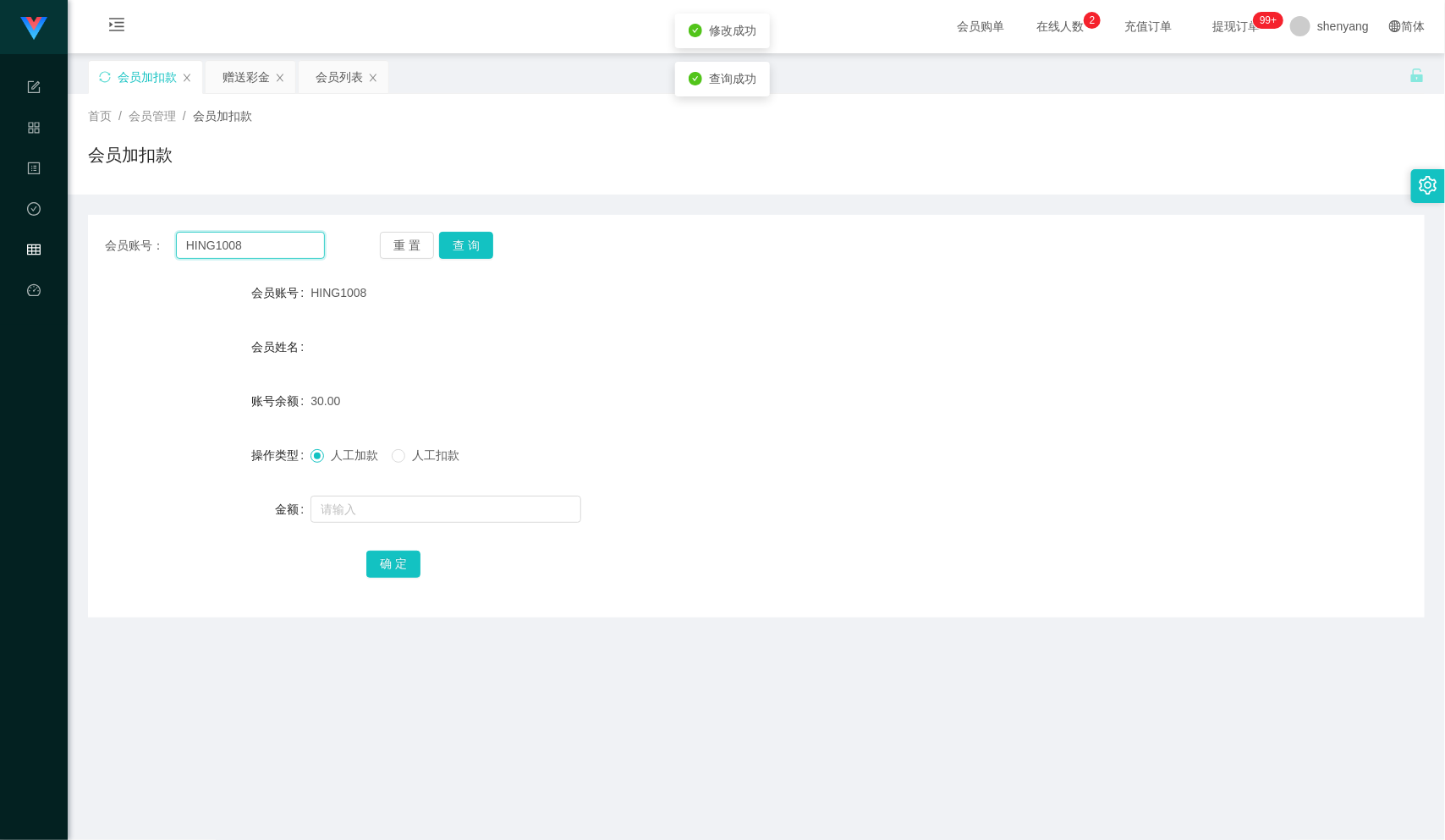
drag, startPoint x: 239, startPoint y: 241, endPoint x: 138, endPoint y: 266, distance: 104.0
click at [118, 267] on div "会员账号： HING1008 重 置 查 询 会员账号 HING1008 会员姓名 账号余额 30.00 操作类型 人工加款 人工扣款 金额 确 定" at bounding box center [756, 416] width 1337 height 402
click at [190, 252] on input "text" at bounding box center [251, 245] width 149 height 27
paste input "NGLAIYIN"
type input "NGLAIYIN"
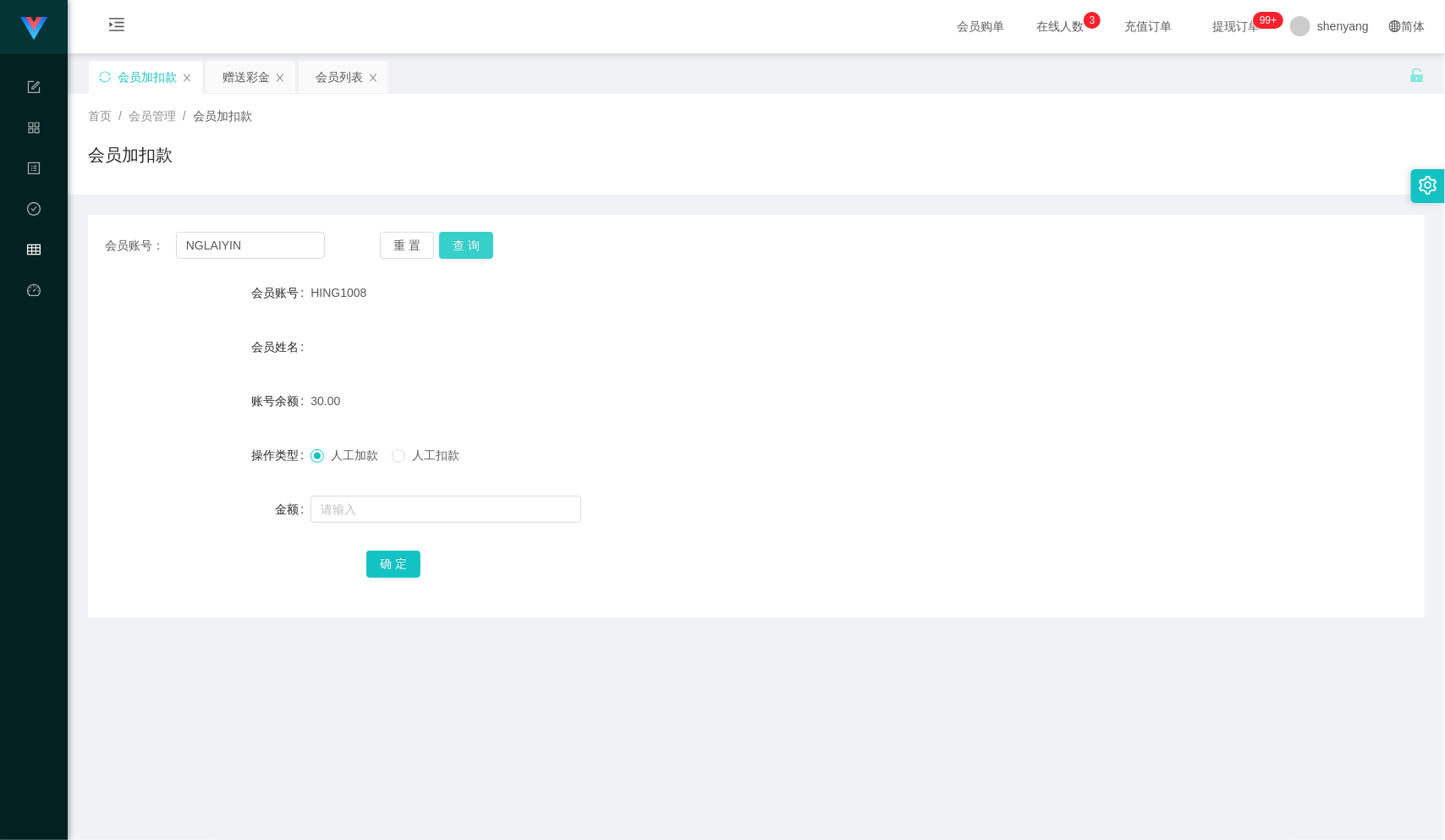
click at [475, 240] on button "查 询" at bounding box center [466, 245] width 55 height 27
click at [429, 510] on input "text" at bounding box center [445, 508] width 271 height 27
type input "30"
click at [398, 565] on button "确 定" at bounding box center [393, 564] width 55 height 27
click at [229, 252] on input "NGLAIYIN" at bounding box center [251, 245] width 149 height 27
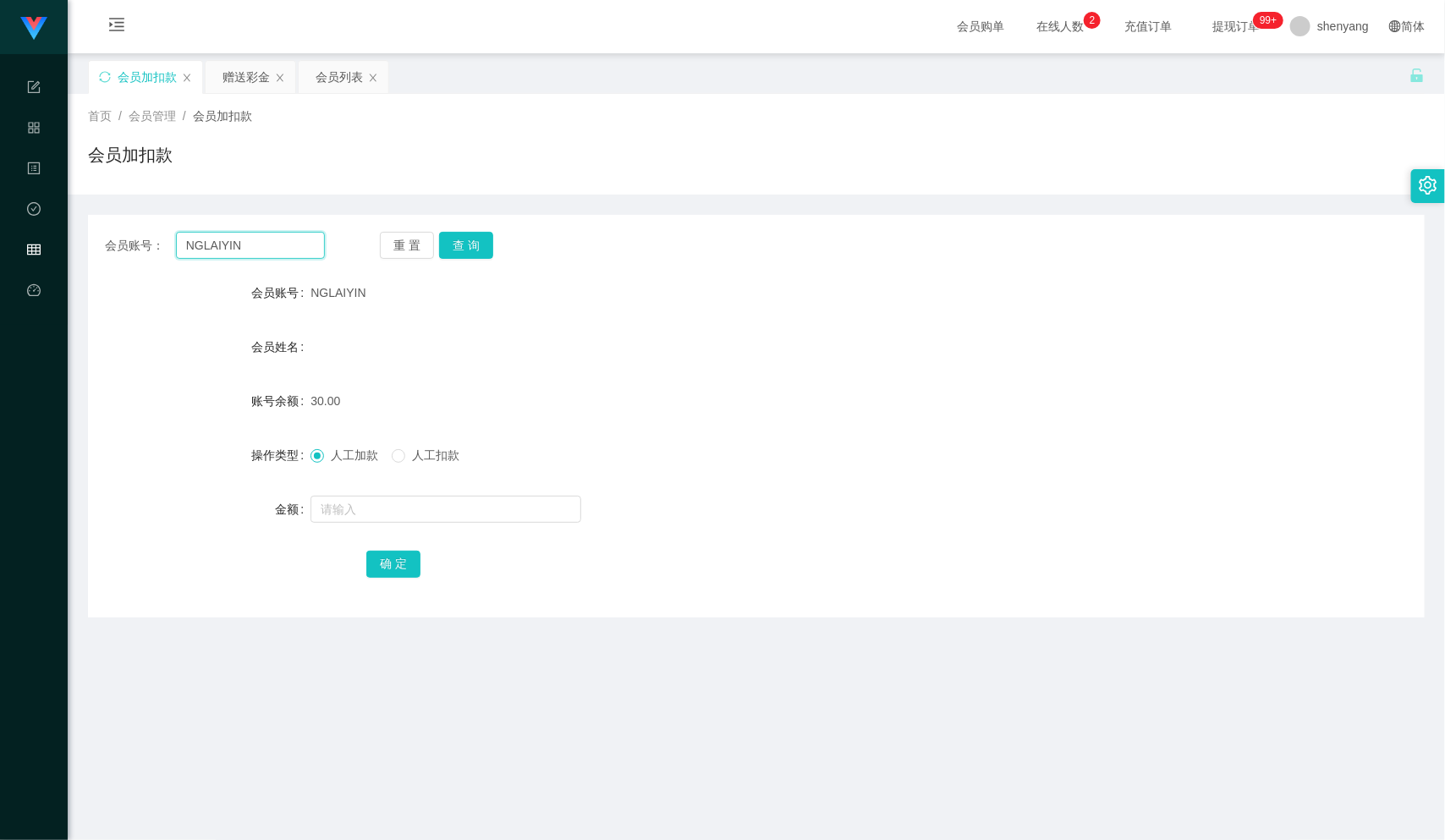
drag, startPoint x: 240, startPoint y: 246, endPoint x: 161, endPoint y: 255, distance: 79.5
click at [161, 255] on div "会员账号： [PERSON_NAME]" at bounding box center [215, 245] width 220 height 27
click at [240, 244] on input "text" at bounding box center [251, 245] width 149 height 27
paste input "VERENATAI"
type input "VERENATAI"
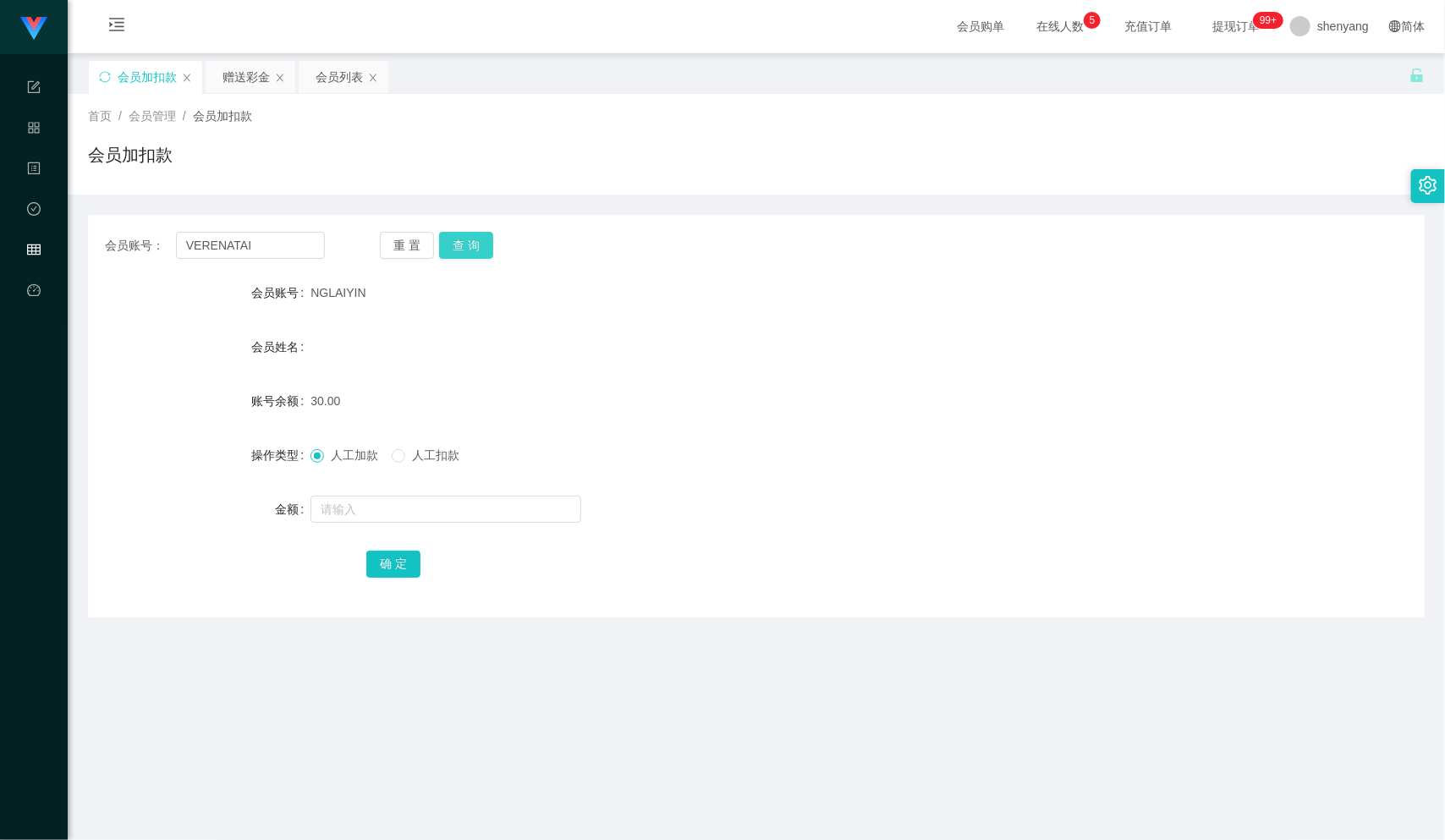
click at [463, 236] on button "查 询" at bounding box center [466, 245] width 55 height 27
click at [427, 512] on input "text" at bounding box center [445, 508] width 271 height 27
type input "30"
click at [391, 561] on button "确 定" at bounding box center [393, 564] width 55 height 27
drag, startPoint x: 252, startPoint y: 242, endPoint x: 77, endPoint y: 272, distance: 177.6
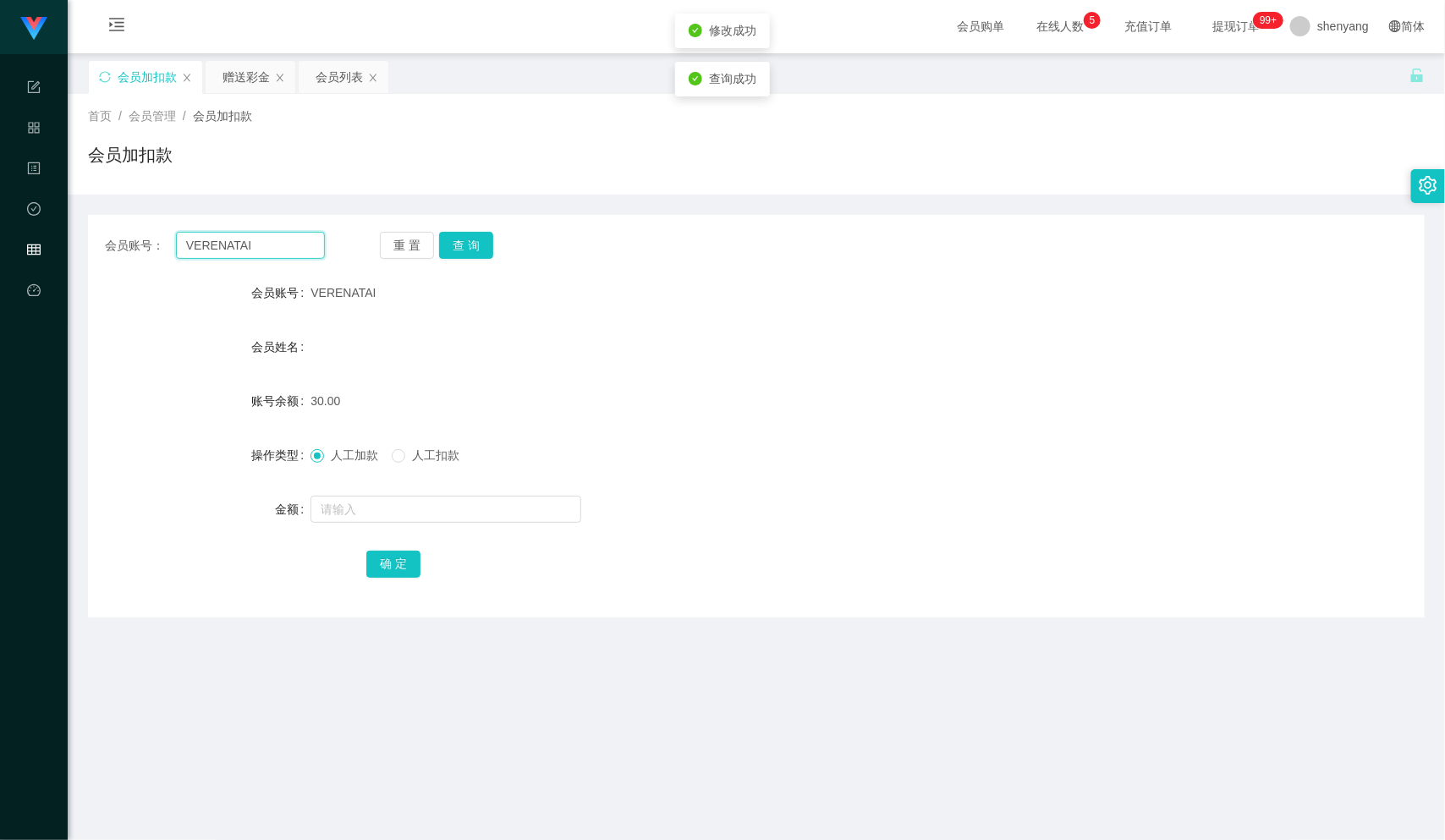
click at [77, 272] on main "关闭左侧 关闭右侧 关闭其它 刷新页面 会员加扣款 赠送彩金 会员列表 首页 / 会员管理 / 会员加扣款 / 会员加扣款 会员账号： VERENATAI 重…" at bounding box center [756, 535] width 1378 height 963
click at [232, 241] on input "text" at bounding box center [251, 245] width 149 height 27
paste input "Kellykong"
type input "Kellykong"
click at [460, 242] on button "查 询" at bounding box center [466, 245] width 55 height 27
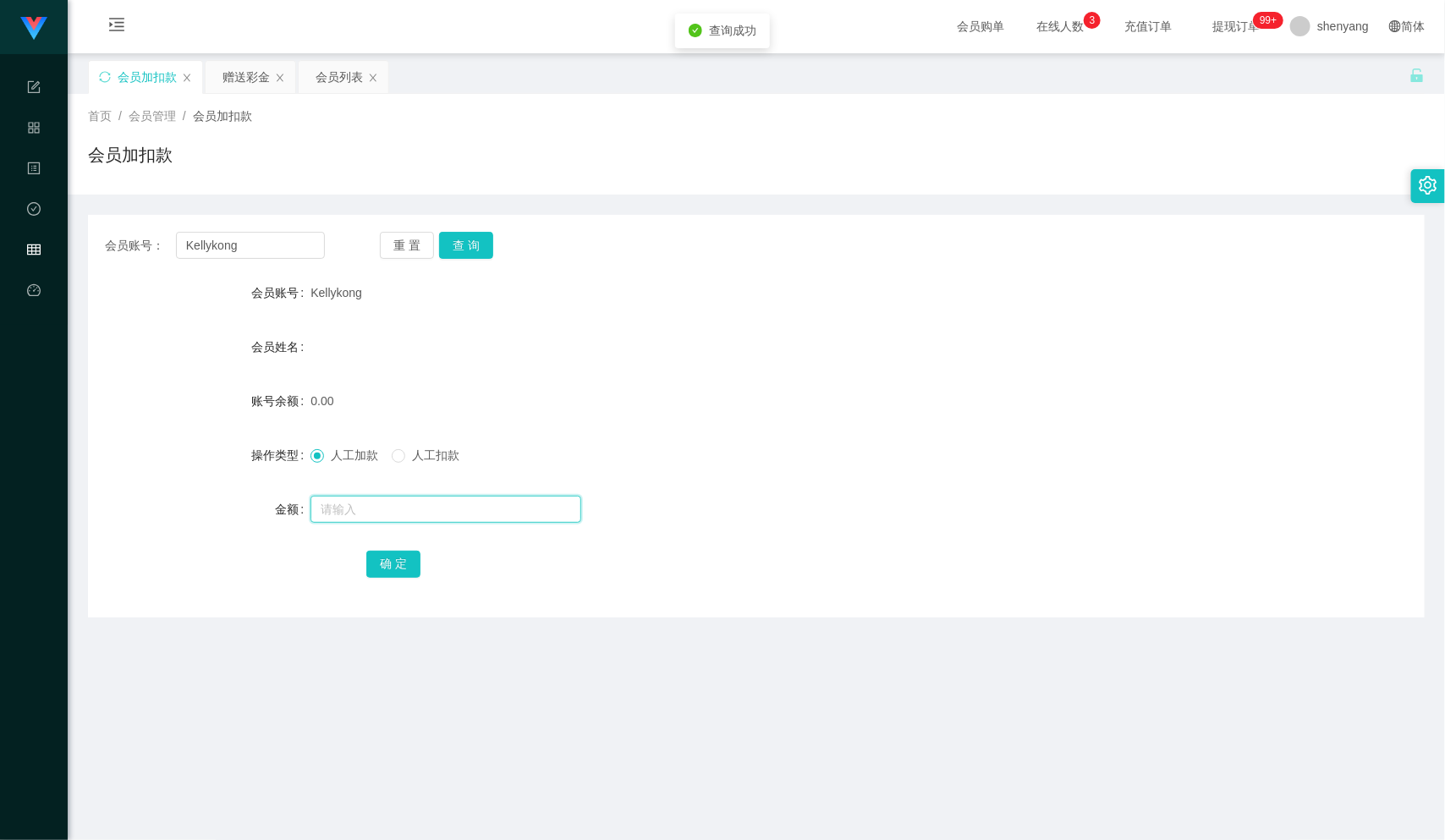
click at [409, 506] on input "text" at bounding box center [445, 508] width 271 height 27
type input "30"
click at [391, 556] on button "确 定" at bounding box center [393, 564] width 55 height 27
drag, startPoint x: 236, startPoint y: 246, endPoint x: 113, endPoint y: 246, distance: 123.0
click at [113, 246] on div "会员账号： [PERSON_NAME]" at bounding box center [215, 245] width 220 height 27
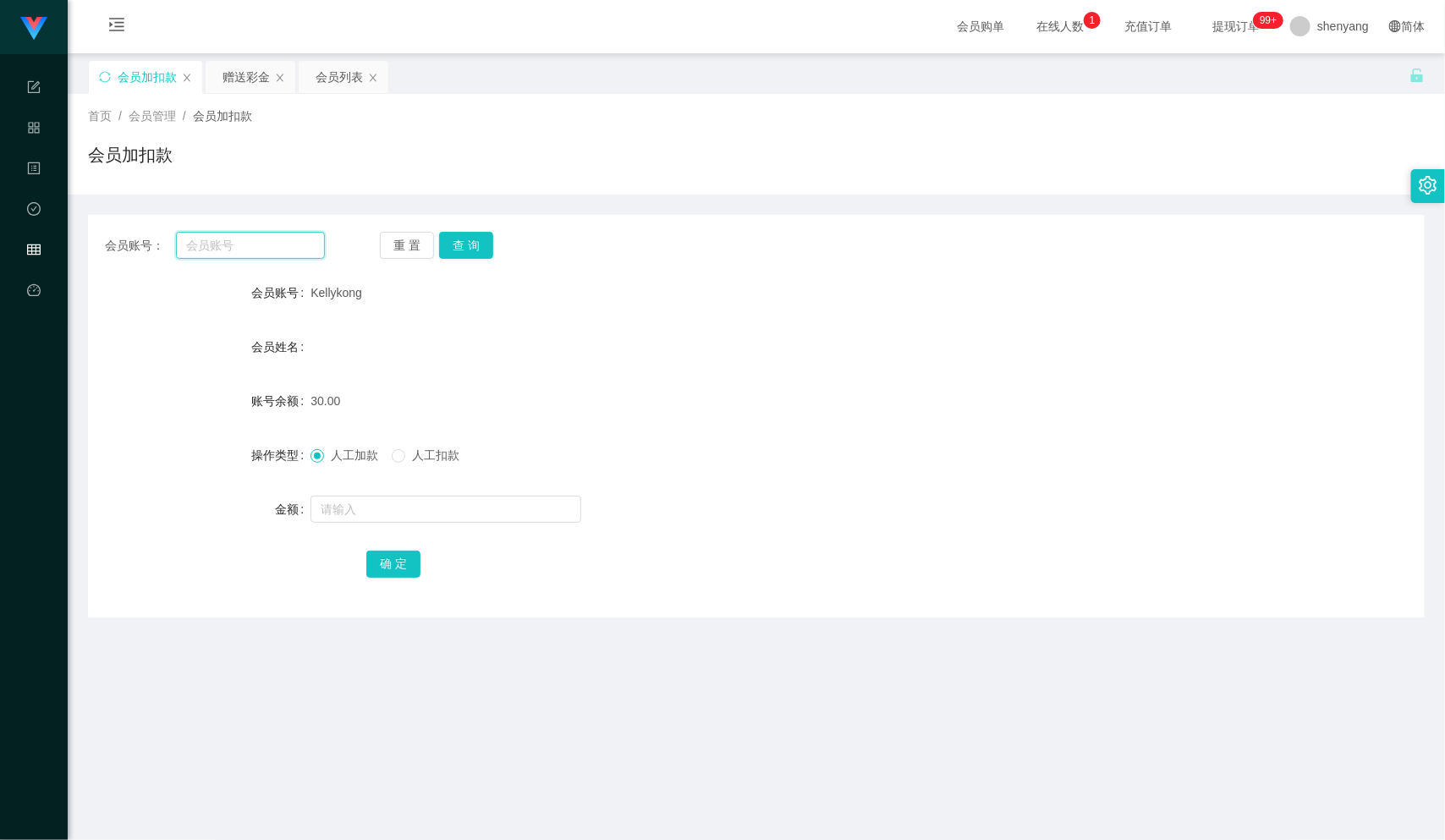
click at [219, 240] on input "text" at bounding box center [251, 245] width 149 height 27
paste input "mikebaw848"
type input "mikebaw848"
click at [462, 234] on button "查 询" at bounding box center [466, 245] width 55 height 27
click at [389, 495] on input "text" at bounding box center [445, 508] width 271 height 27
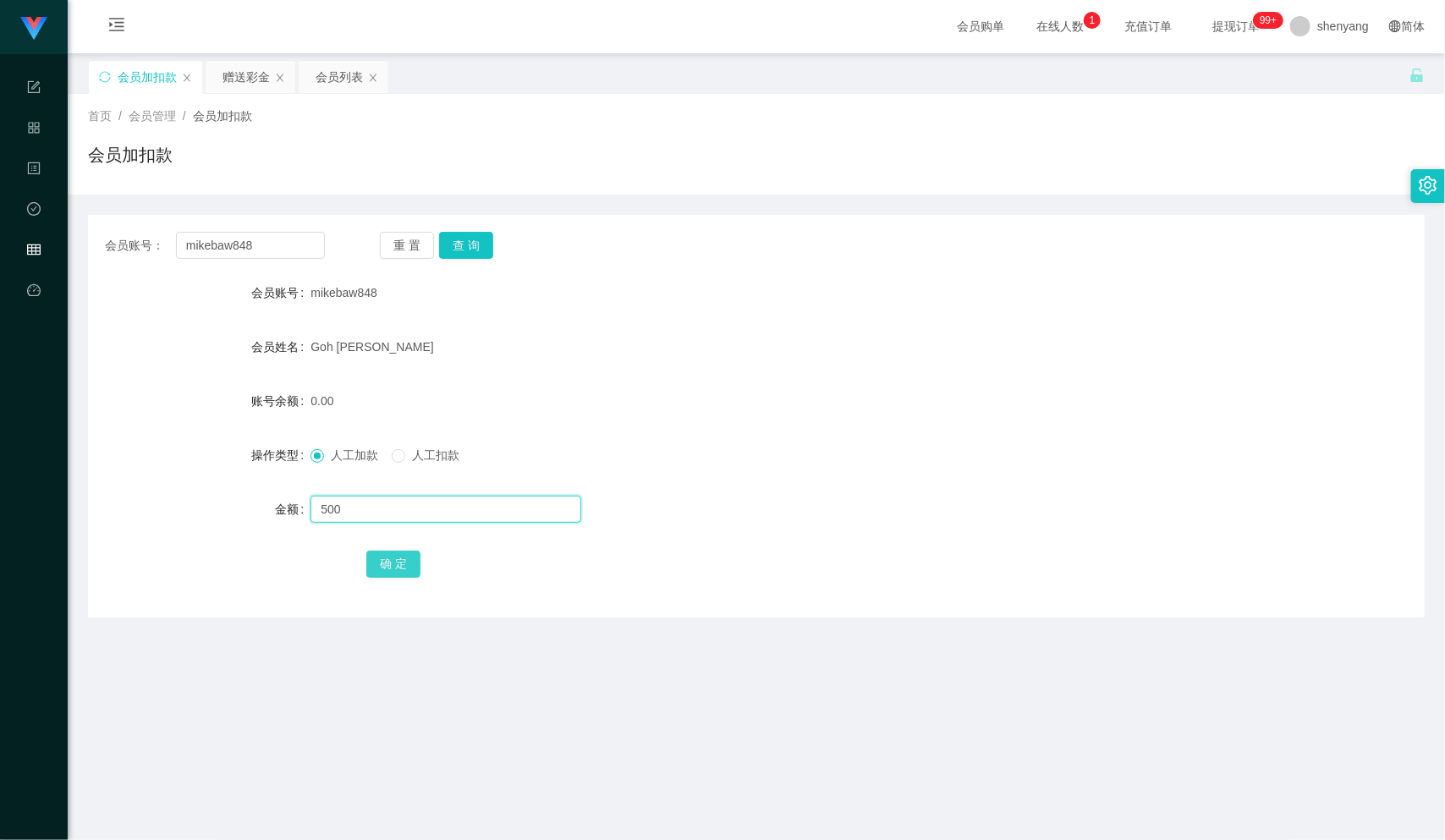
type input "500"
click at [382, 559] on button "确 定" at bounding box center [393, 564] width 55 height 27
drag, startPoint x: 267, startPoint y: 236, endPoint x: 112, endPoint y: 264, distance: 157.5
click at [105, 260] on div "会员账号： mikebaw848 重 置 查 询 会员账号 mikebaw848 会员姓名 [PERSON_NAME] 账号余额 500.00 操作类型 人工…" at bounding box center [756, 416] width 1337 height 402
